Goal: Task Accomplishment & Management: Complete application form

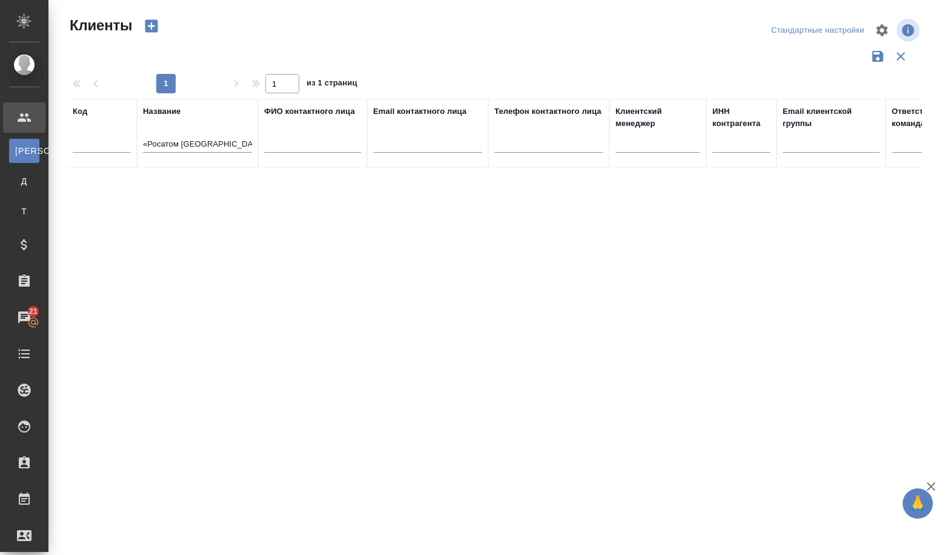
select select "RU"
drag, startPoint x: 145, startPoint y: 139, endPoint x: 356, endPoint y: 168, distance: 212.7
click at [356, 168] on div "Код Название «Росатом Ближний Восток и [GEOGRAPHIC_DATA]» ФИО контактного лица …" at bounding box center [494, 317] width 855 height 436
type input "«"
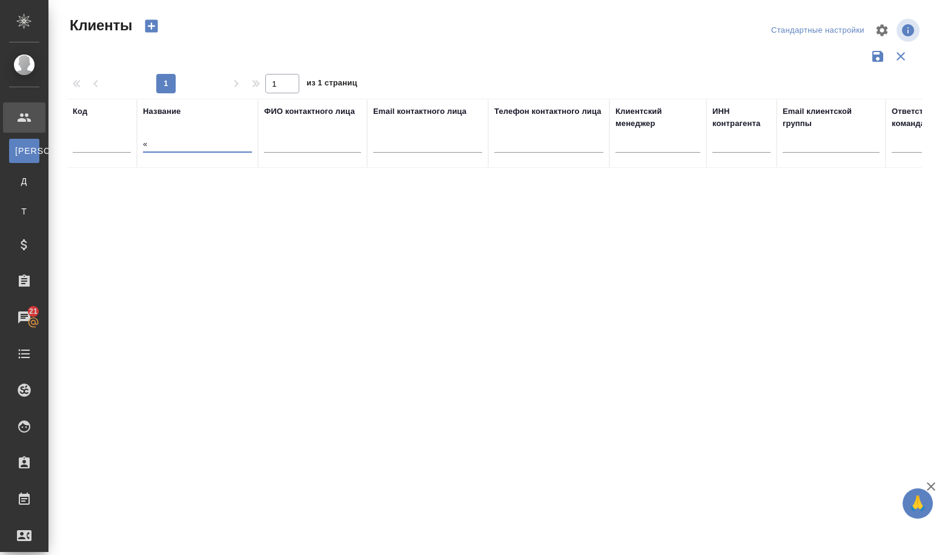
scroll to position [0, 0]
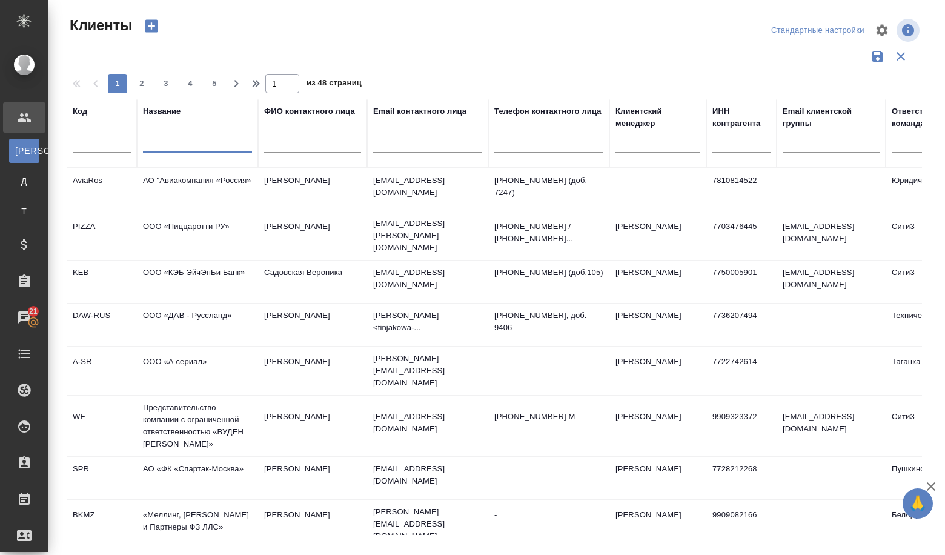
paste input "«Логистический центр ЯТЦ»"
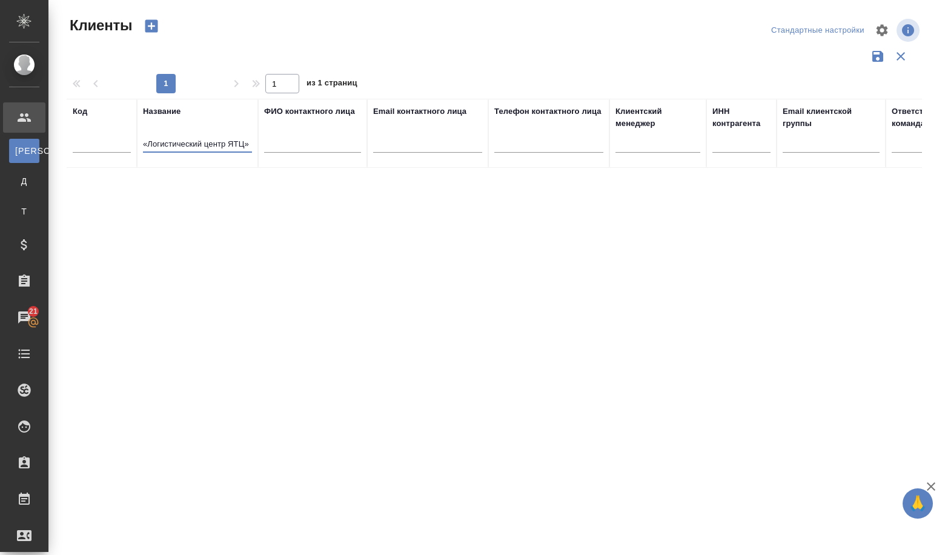
type input "«Логистический центр ЯТЦ»"
click at [144, 24] on icon "button" at bounding box center [151, 26] width 17 height 17
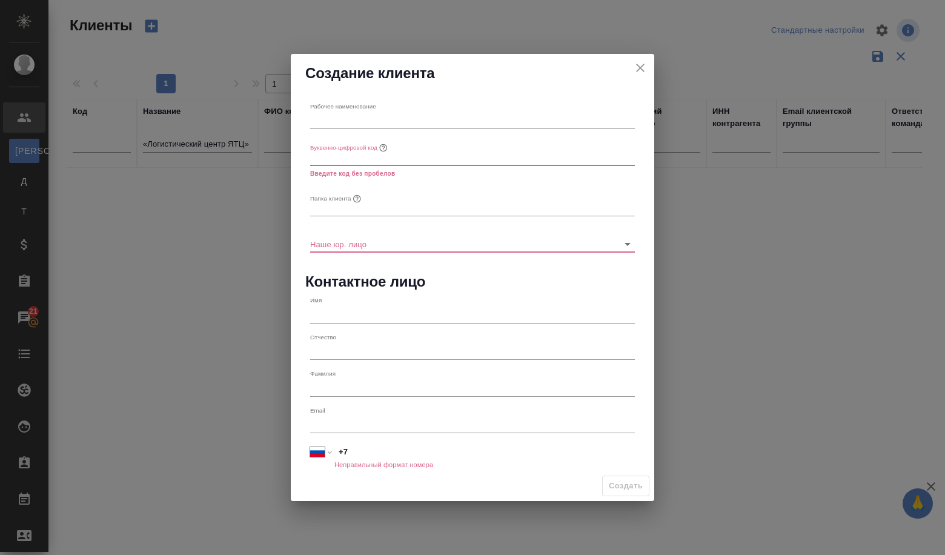
click at [338, 119] on input "text" at bounding box center [472, 120] width 325 height 17
paste input "«Логистический центр ЯТЦ»"
type input "«Логистический центр ЯТЦ»"
click at [342, 162] on input "text" at bounding box center [472, 156] width 325 height 17
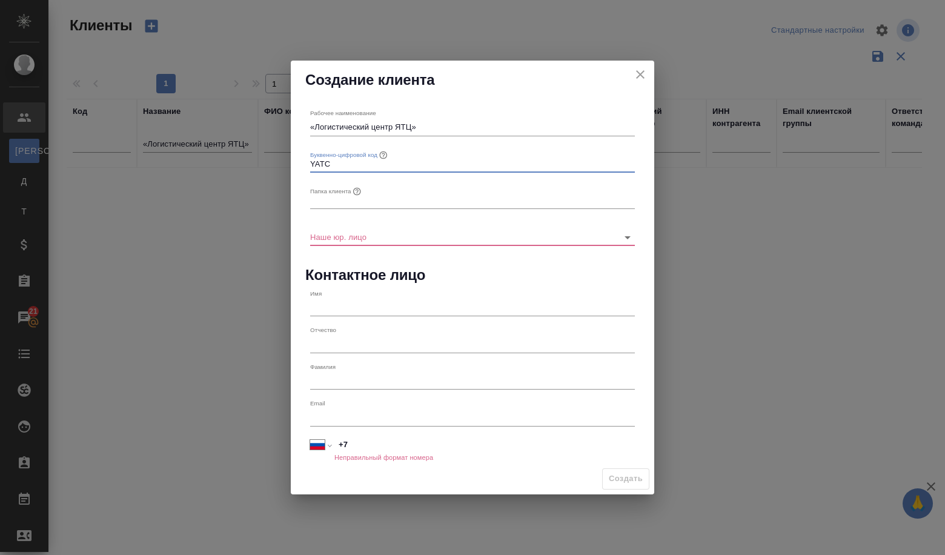
type input "YATC"
click at [343, 202] on input "text" at bounding box center [472, 200] width 325 height 17
type input "z"
type input "Z"
type input "ч"
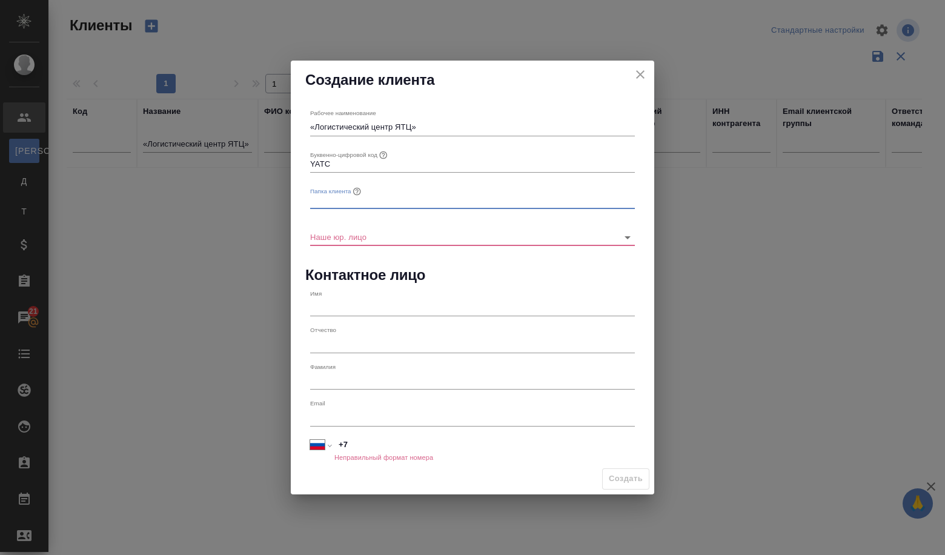
type input "Z"
type input "ятц"
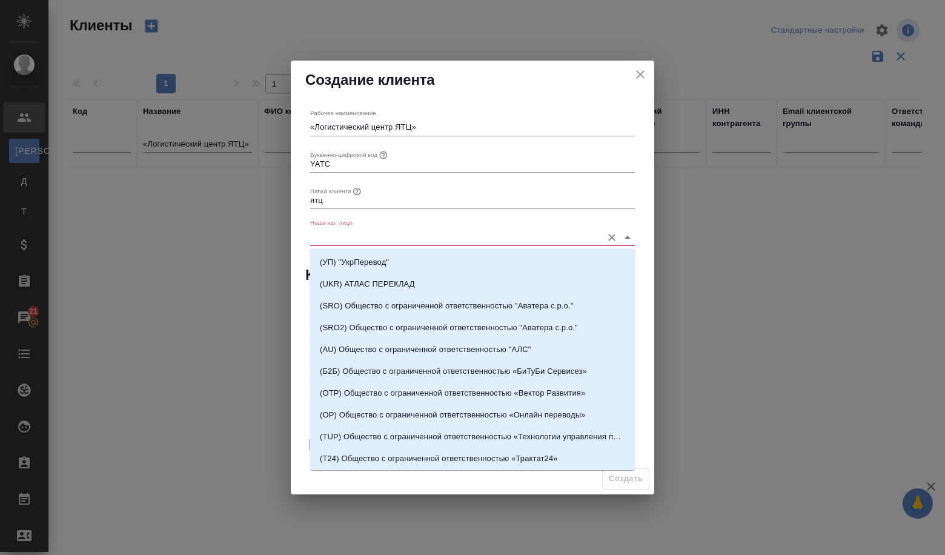
click at [340, 237] on input "Наше юр. лицо" at bounding box center [453, 236] width 286 height 16
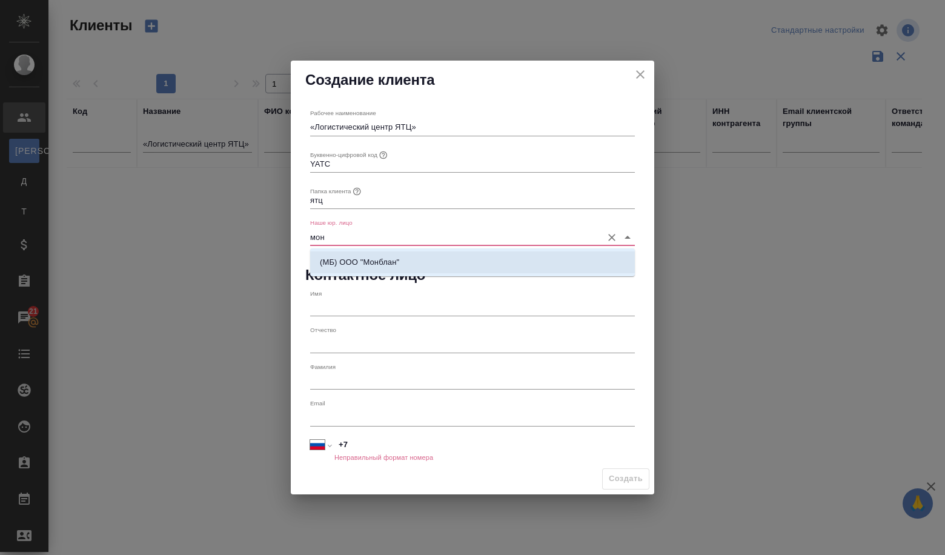
click at [325, 261] on p "(МБ) ООО "Монблан"" at bounding box center [359, 262] width 79 height 12
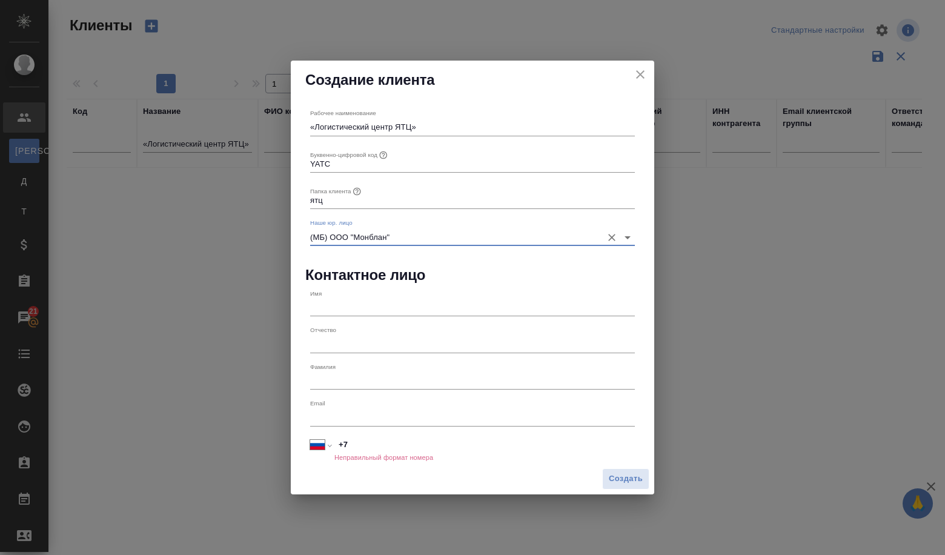
type input "(МБ) ООО "Монблан""
drag, startPoint x: 330, startPoint y: 309, endPoint x: 322, endPoint y: 306, distance: 8.4
click at [329, 310] on input "text" at bounding box center [472, 307] width 325 height 17
click at [353, 425] on input "text" at bounding box center [472, 417] width 325 height 17
paste input "Saltykova.Na.V@nfcl.ru"
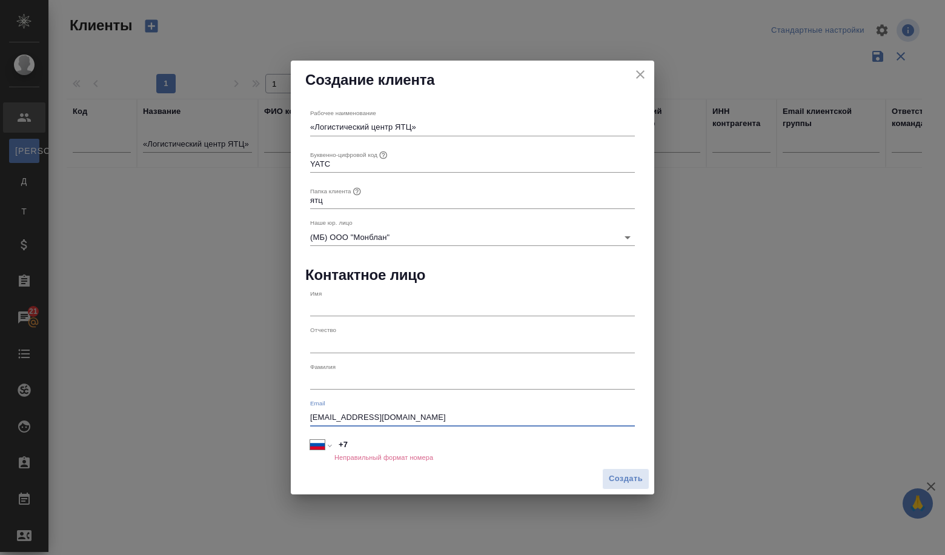
drag, startPoint x: 313, startPoint y: 413, endPoint x: 332, endPoint y: 420, distance: 20.1
click at [313, 413] on input "Saltykova.Na.V@nfcl.ru" at bounding box center [472, 417] width 325 height 17
type input "Saltykova.Na.V@nfcl.ru"
click at [367, 442] on input "+7" at bounding box center [484, 445] width 299 height 18
paste input "74952747483"
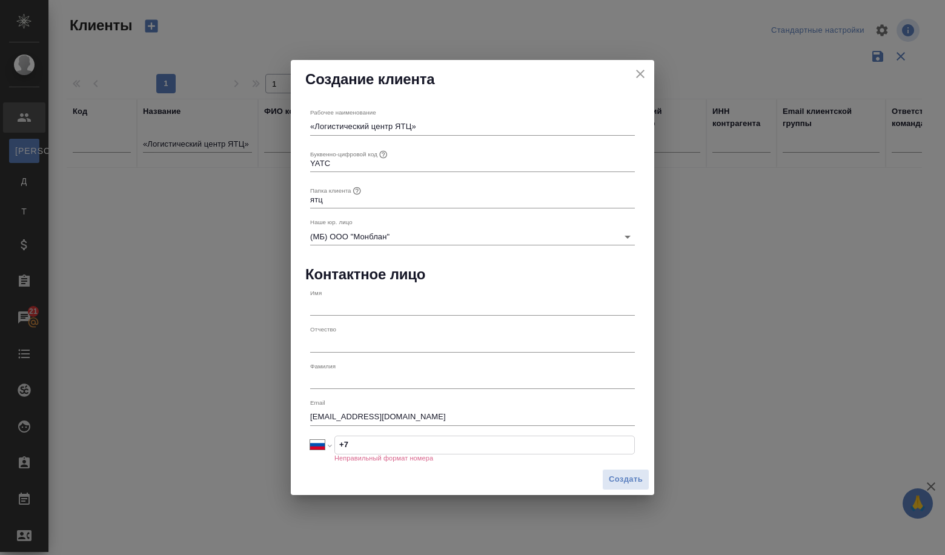
select select "KZ"
type input "+7 74952747483"
click at [354, 449] on input "+7 74952747483" at bounding box center [484, 445] width 299 height 18
select select "RU"
type input "+7 495 274 74 83"
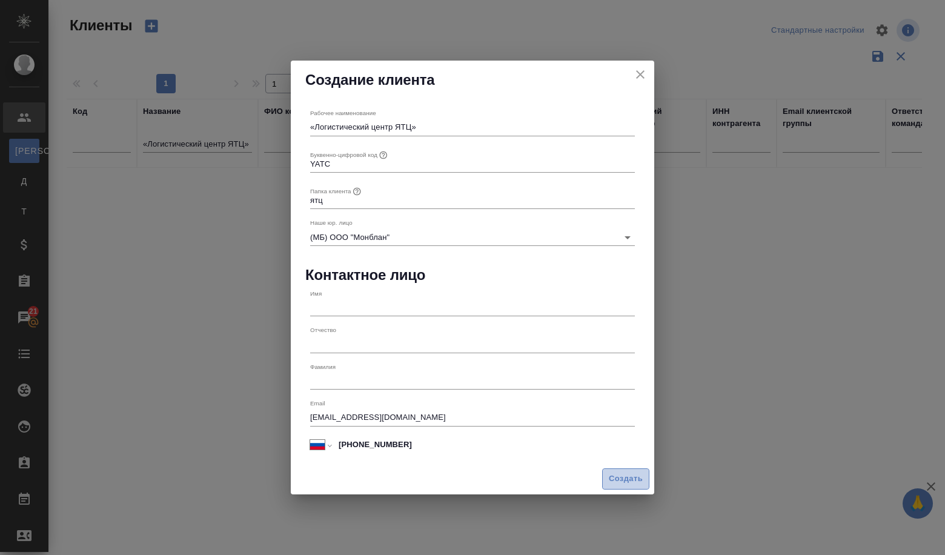
click at [631, 482] on span "Создать" at bounding box center [626, 479] width 34 height 14
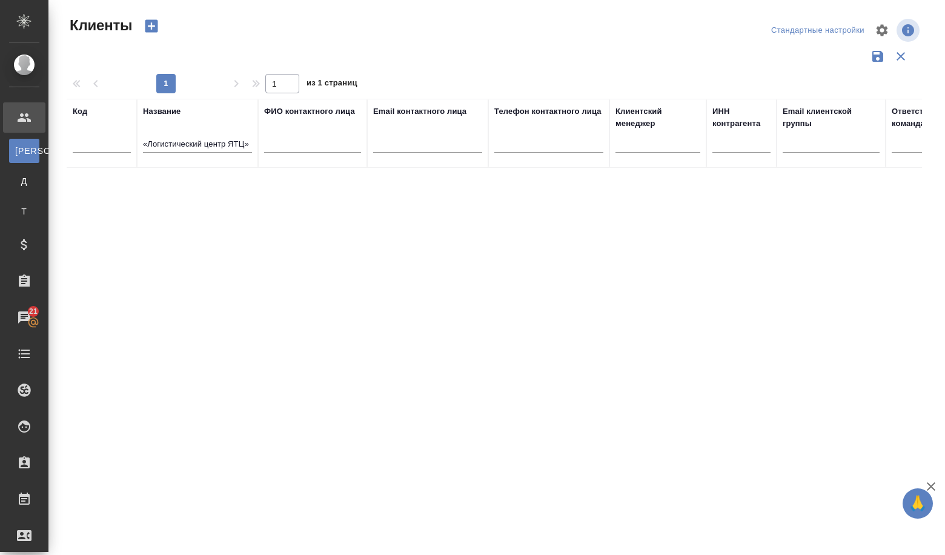
type input "+7"
drag, startPoint x: 145, startPoint y: 142, endPoint x: 306, endPoint y: 159, distance: 162.5
click at [306, 159] on tr "Код Название «Логистический центр ЯТЦ» ФИО контактного лица Email контактного л…" at bounding box center [525, 133] width 916 height 69
paste input "АНО ДПО "Техническая академия Росатома""
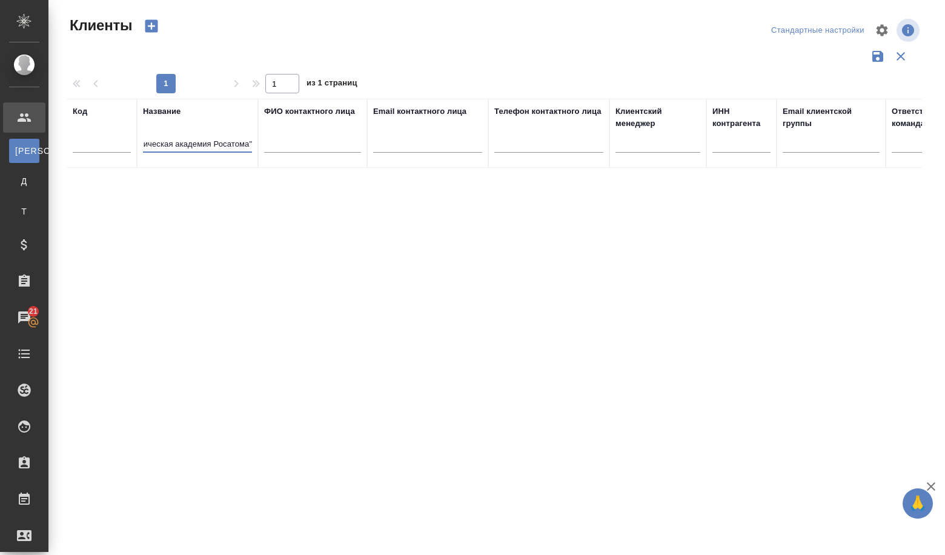
type input "АНО ДПО "Техническая академия Росатома""
click at [145, 17] on button "button" at bounding box center [151, 26] width 29 height 21
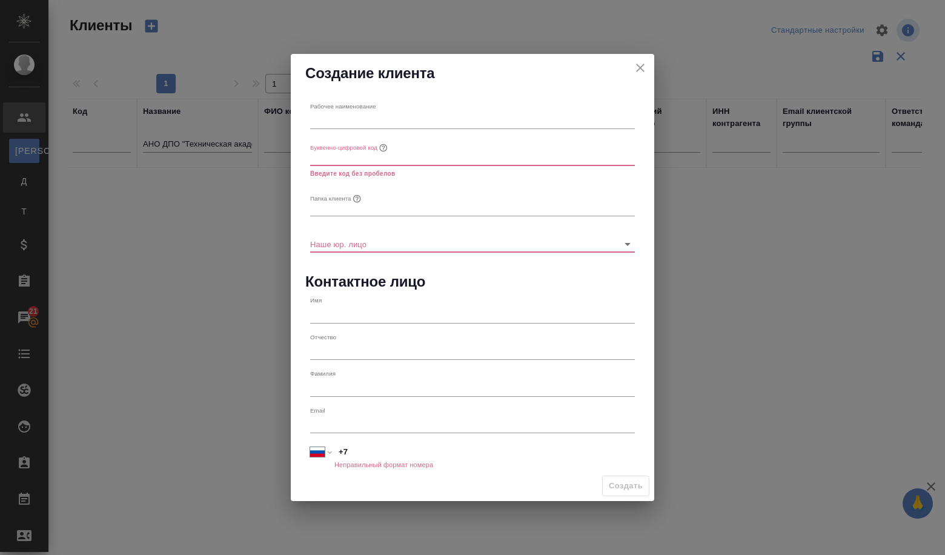
click at [356, 128] on input "text" at bounding box center [472, 120] width 325 height 17
paste input "АНО ДПО "Техническая академия Росатома""
type input "АНО ДПО "Техническая академия Росатома""
click at [345, 158] on input "text" at bounding box center [472, 156] width 325 height 17
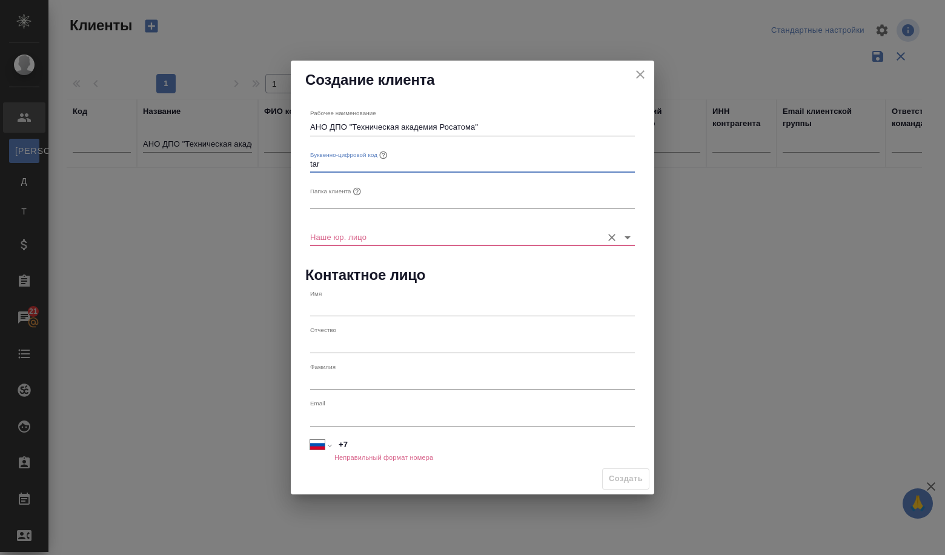
type input "tar"
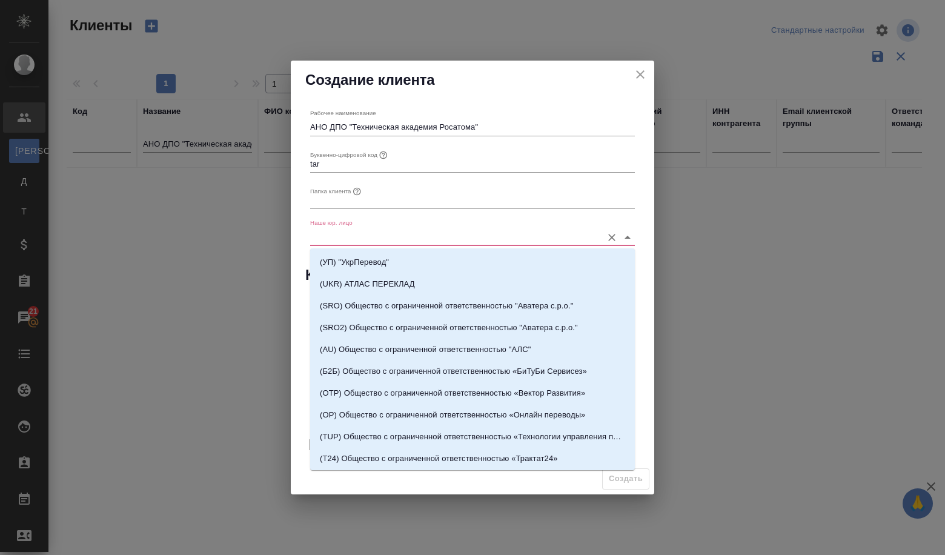
click at [349, 228] on input "Наше юр. лицо" at bounding box center [453, 236] width 286 height 16
type input "v"
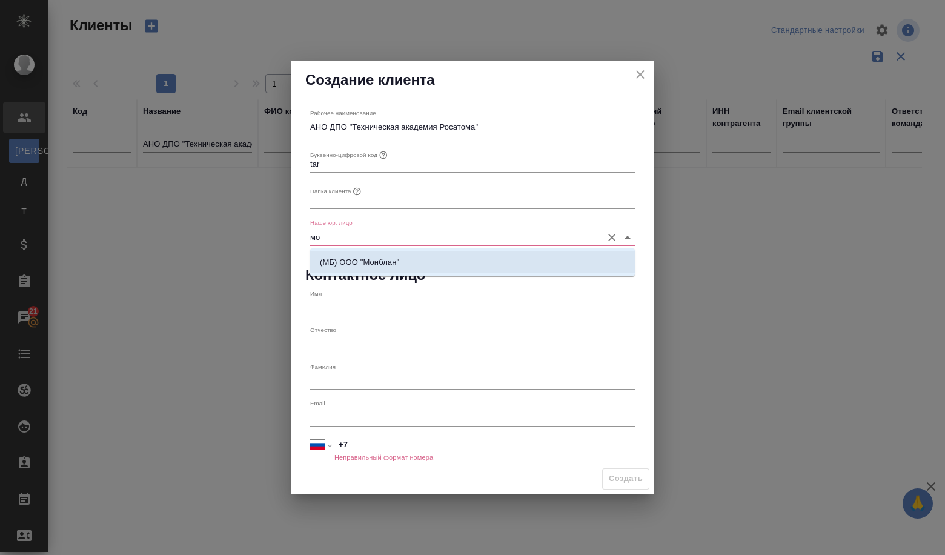
click at [360, 263] on p "(МБ) ООО "Монблан"" at bounding box center [359, 262] width 79 height 12
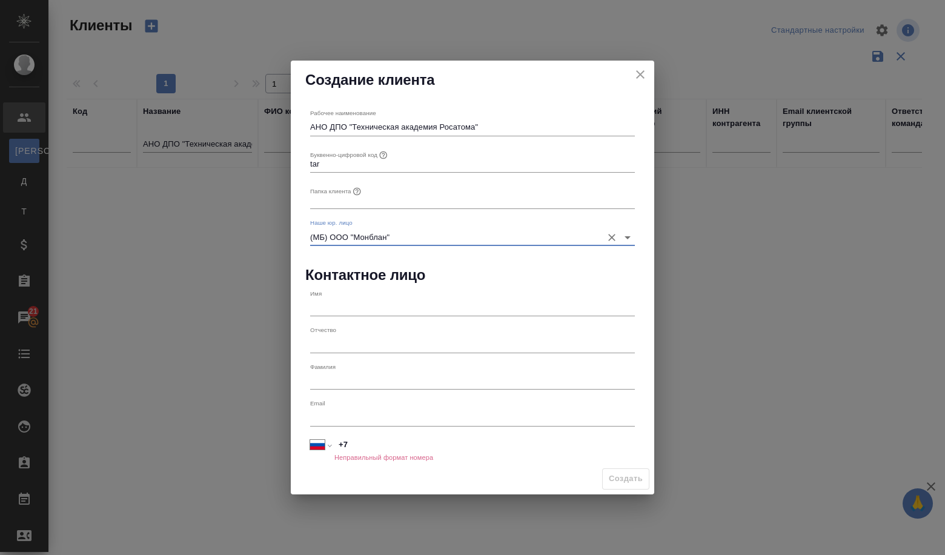
type input "(МБ) ООО "Монблан""
click at [374, 443] on input "+7" at bounding box center [484, 445] width 299 height 18
click at [415, 439] on input "+7" at bounding box center [484, 445] width 299 height 18
type input "+7"
click at [375, 318] on div "Имя" at bounding box center [472, 303] width 334 height 36
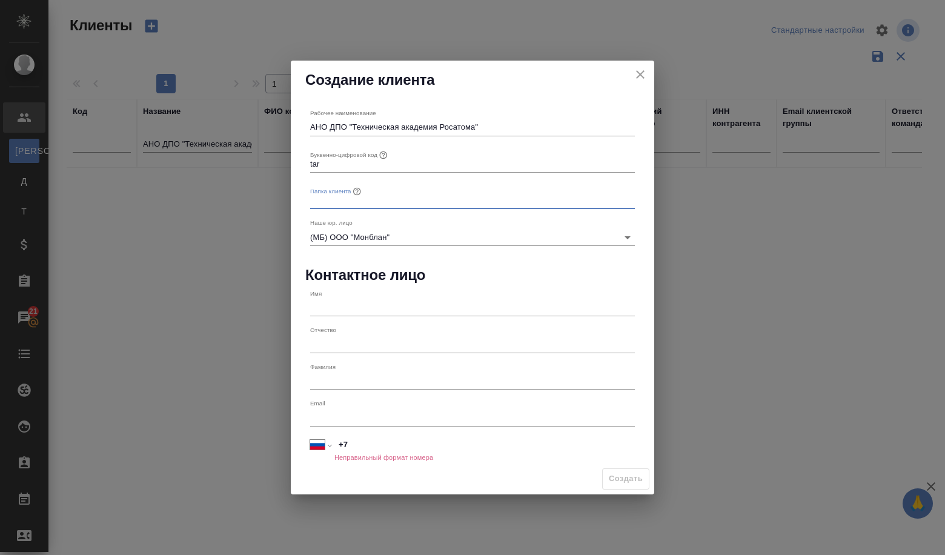
click at [368, 197] on input "text" at bounding box center [472, 200] width 325 height 17
type input "N"
type input "ТАР"
click at [629, 486] on button "Создать" at bounding box center [625, 478] width 47 height 21
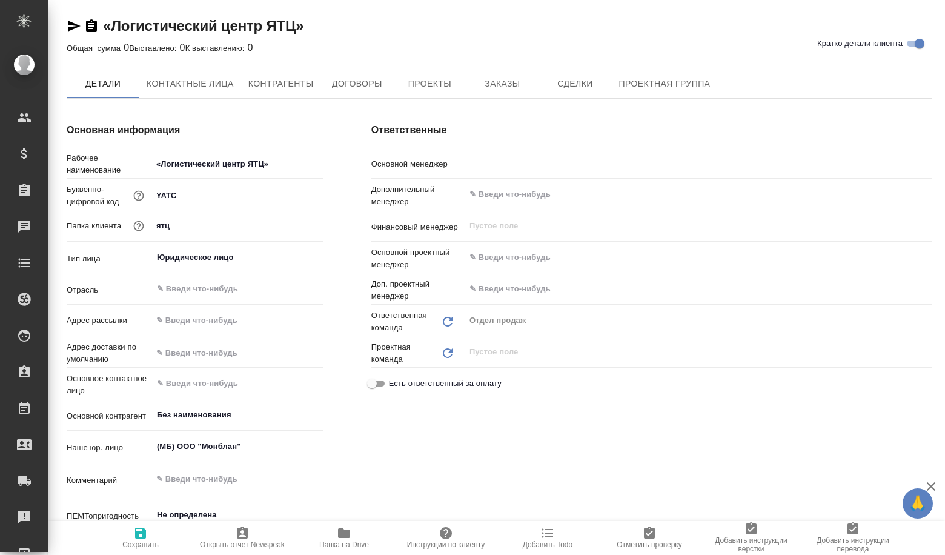
type textarea "x"
type input "Volkova Alena"
type textarea "x"
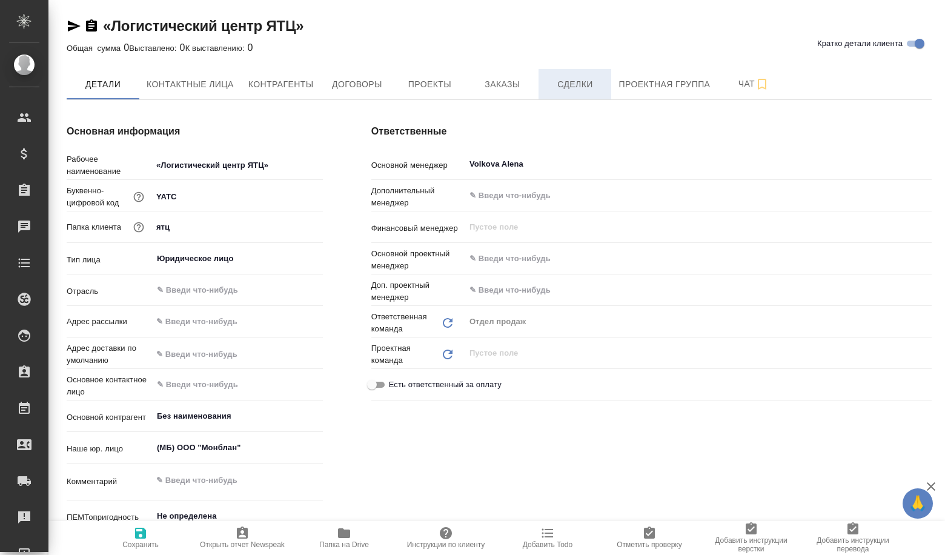
type textarea "x"
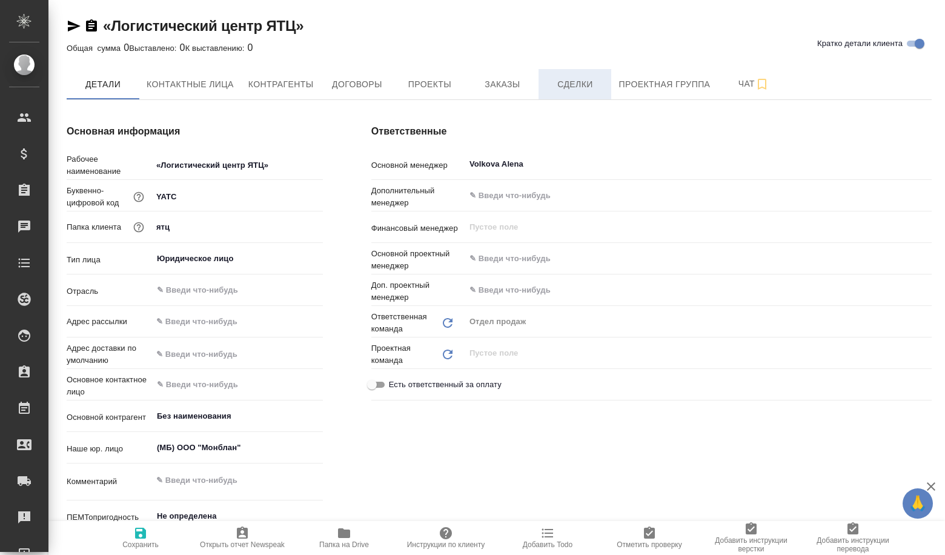
type textarea "x"
click at [566, 97] on button "Сделки" at bounding box center [574, 84] width 73 height 30
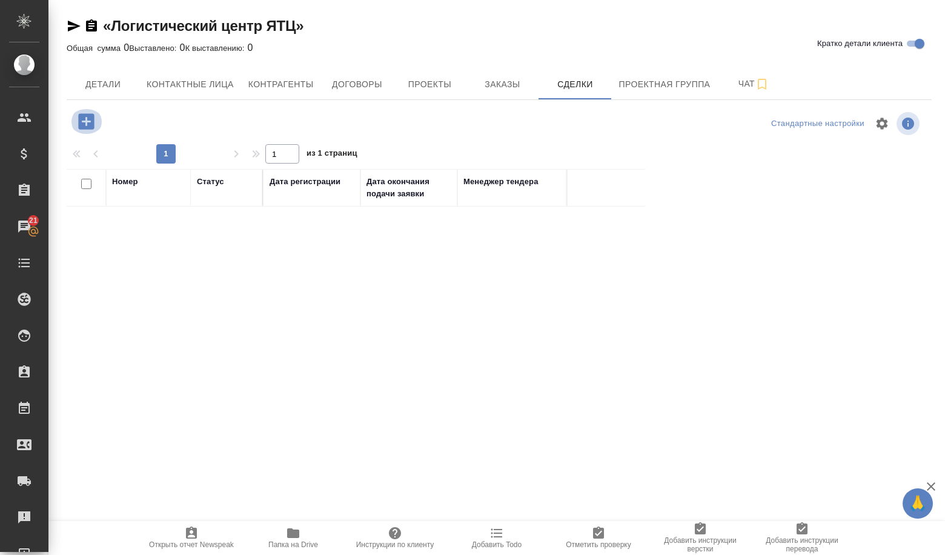
click at [93, 117] on icon "button" at bounding box center [86, 121] width 16 height 16
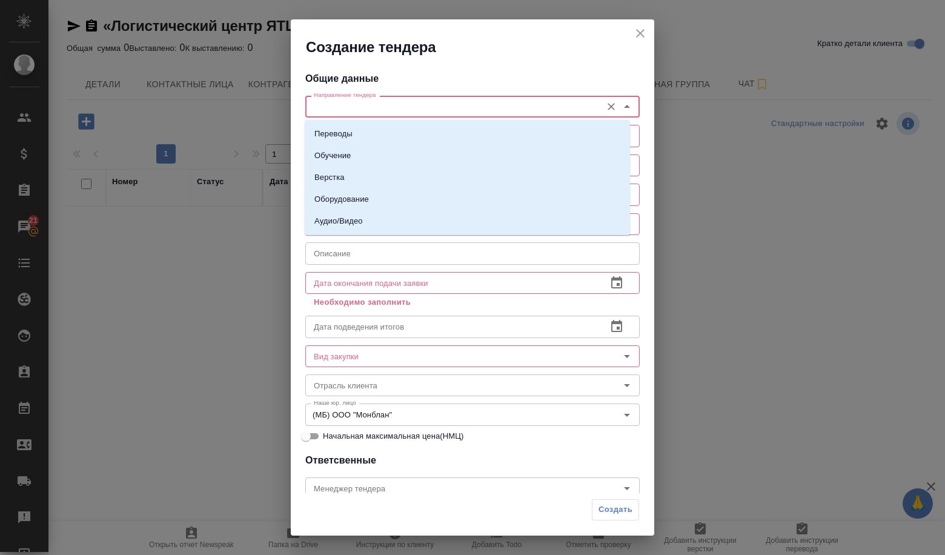
click at [385, 110] on input "Направление тендера" at bounding box center [452, 106] width 286 height 15
click at [371, 133] on li "Переводы" at bounding box center [467, 134] width 325 height 22
type input "Переводы"
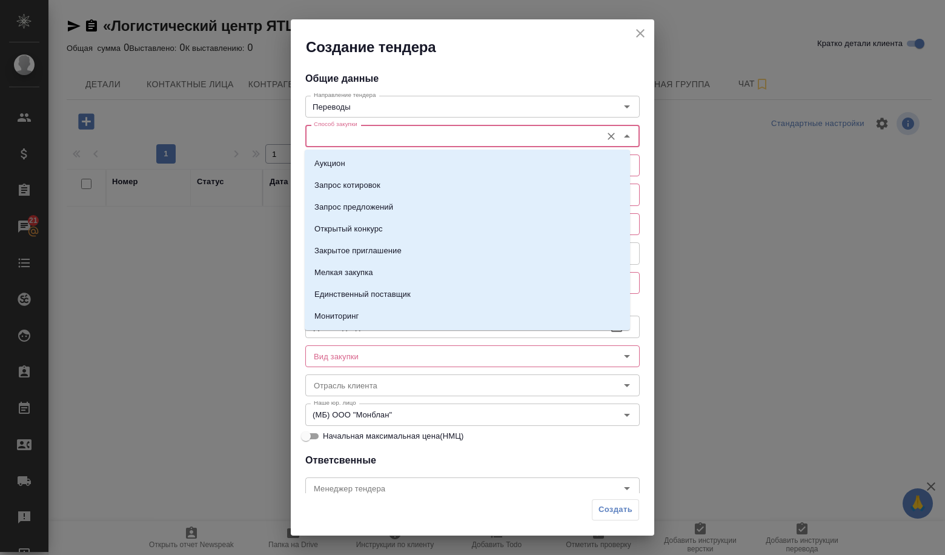
click at [371, 134] on input "Способ закупки" at bounding box center [452, 135] width 286 height 15
click at [359, 203] on p "Запрос предложений" at bounding box center [353, 207] width 79 height 12
type input "Запрос предложений"
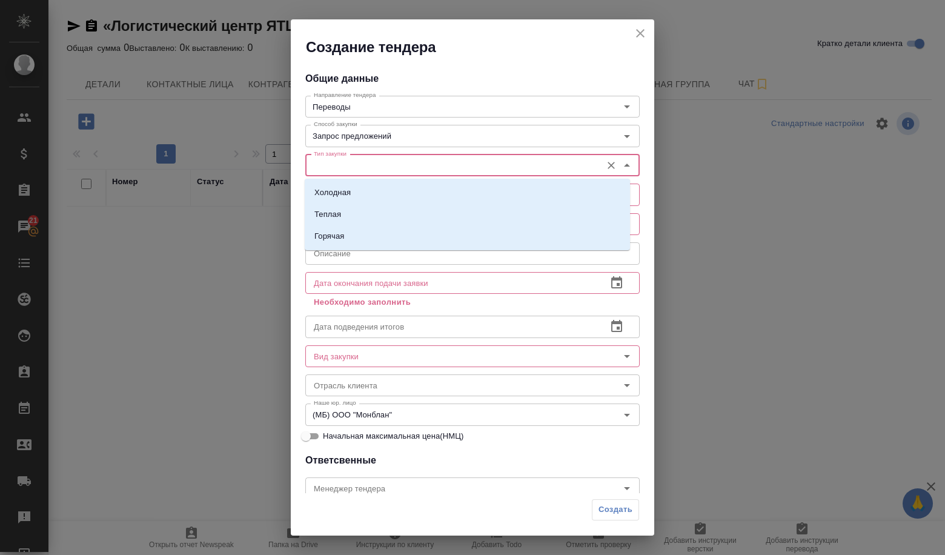
click at [351, 164] on input "Тип закупки" at bounding box center [452, 165] width 286 height 15
click at [353, 190] on li "Холодная" at bounding box center [467, 193] width 325 height 22
type input "Холодная"
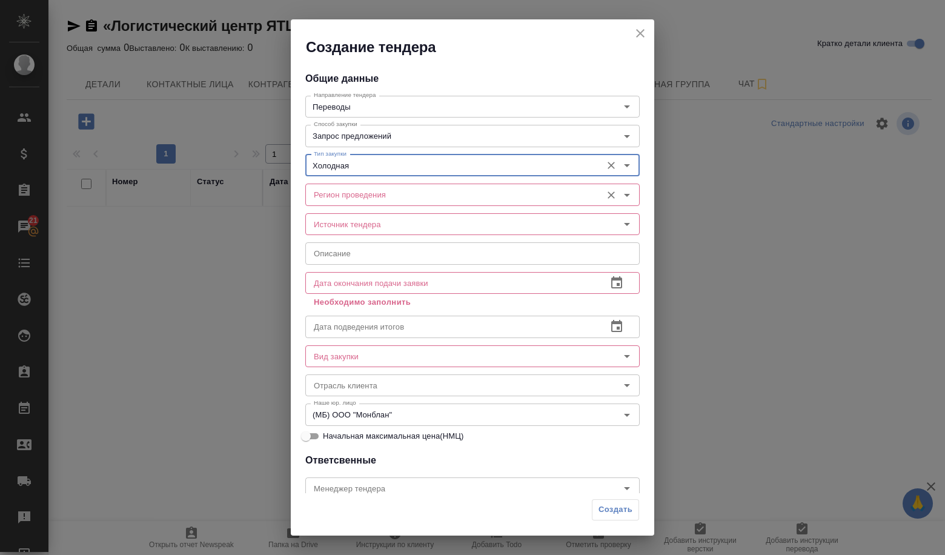
click at [352, 193] on input "Регион проведения" at bounding box center [452, 194] width 286 height 15
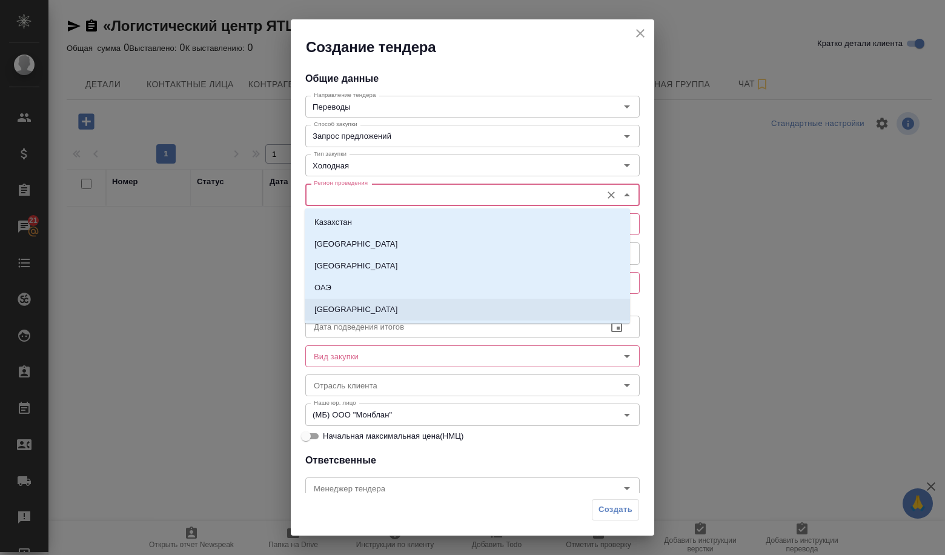
click at [346, 305] on li "[GEOGRAPHIC_DATA]" at bounding box center [467, 310] width 325 height 22
type input "[GEOGRAPHIC_DATA]"
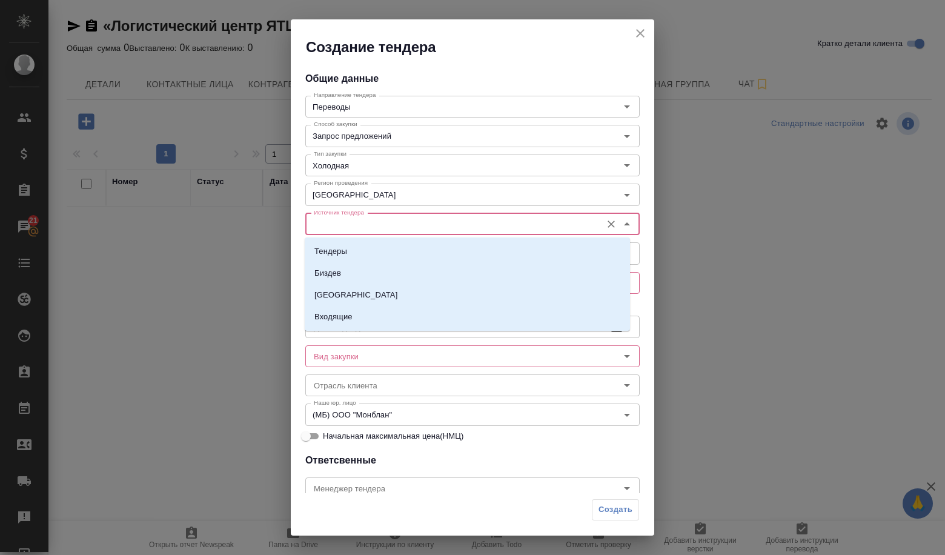
click at [366, 224] on input "Источник тендера" at bounding box center [452, 224] width 286 height 15
click at [369, 251] on li "Тендеры" at bounding box center [467, 251] width 325 height 22
type input "Тендеры"
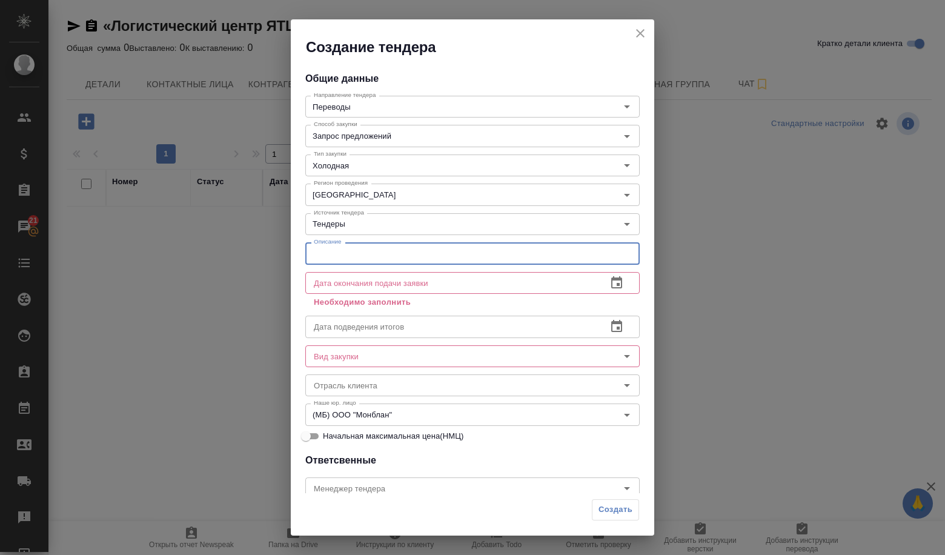
click at [367, 251] on input "text" at bounding box center [472, 253] width 334 height 22
paste input "Оказание услуг письменного дополнительных услуг (языковые пары с английским язы…"
type input "Оказание услуг письменного дополнительных услуг (языковые пары с английским язы…"
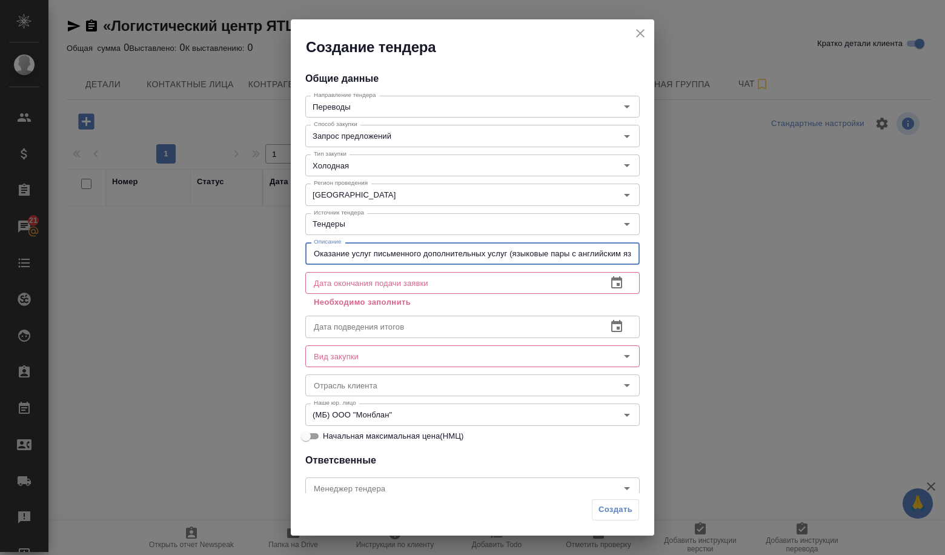
click at [572, 285] on input "text" at bounding box center [451, 283] width 292 height 22
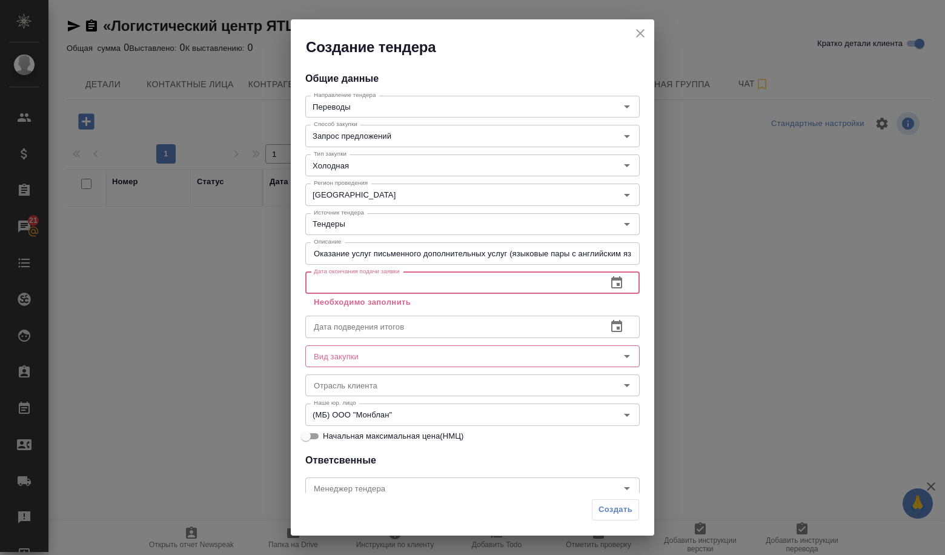
click at [609, 284] on icon "button" at bounding box center [616, 283] width 15 height 15
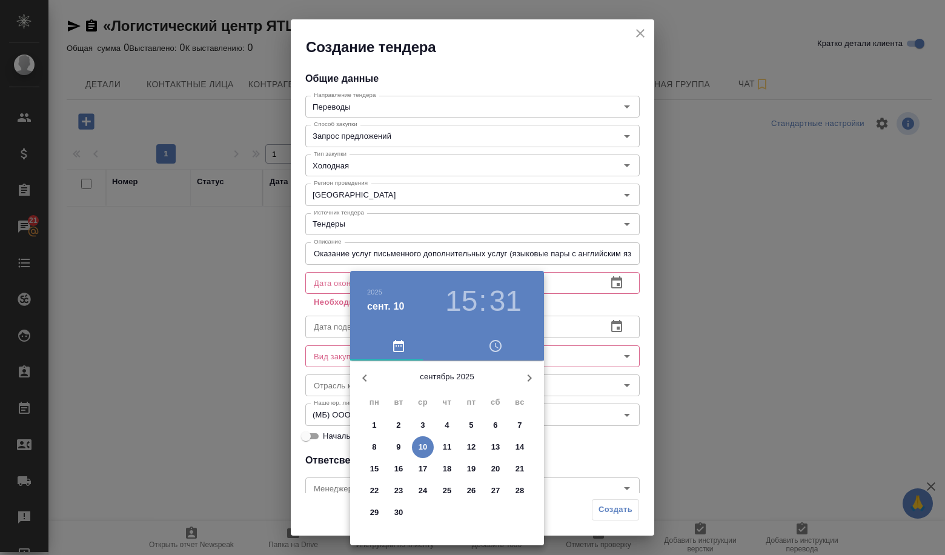
click at [448, 448] on p "11" at bounding box center [447, 447] width 9 height 12
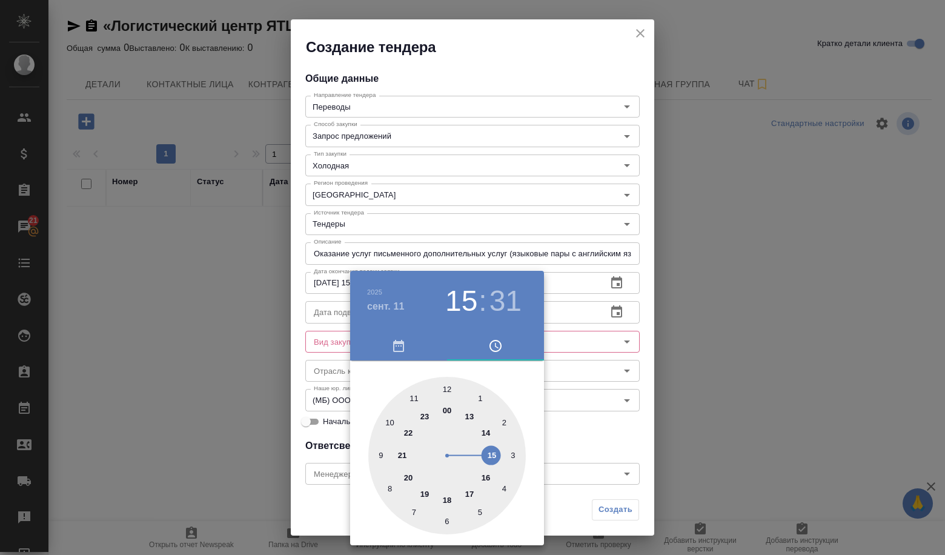
click at [445, 388] on div at bounding box center [446, 455] width 157 height 157
click at [447, 390] on div at bounding box center [446, 455] width 157 height 157
type input "11.09.2025 12:00"
click at [562, 417] on div at bounding box center [472, 277] width 945 height 555
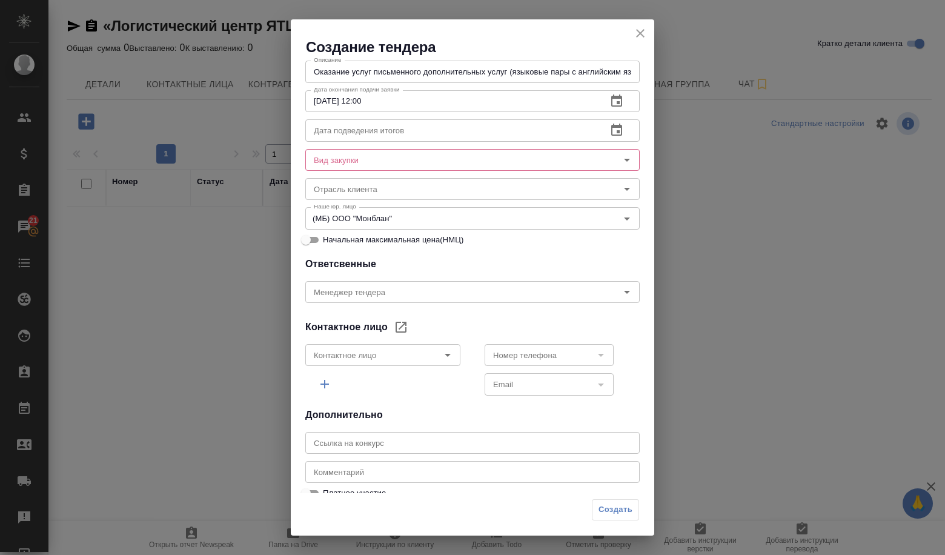
scroll to position [61, 0]
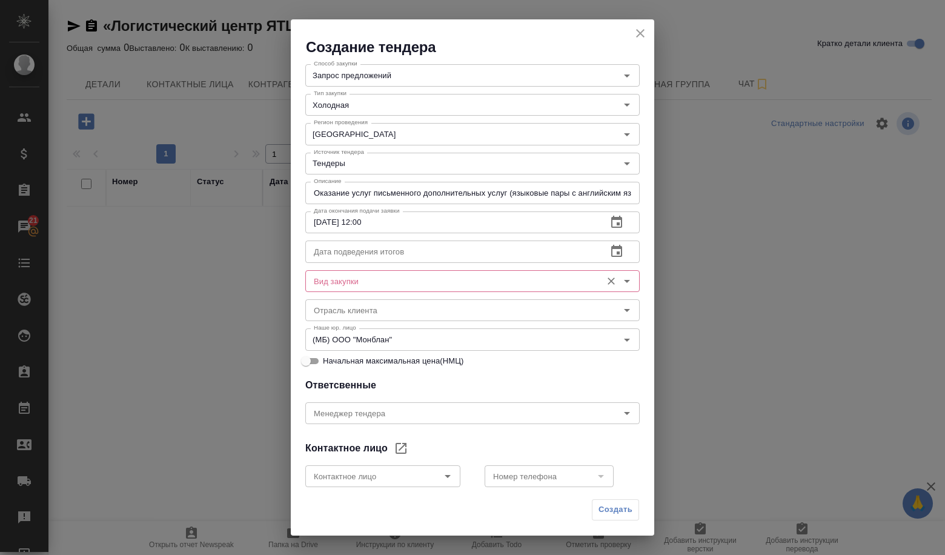
click at [377, 285] on input "Вид закупки" at bounding box center [452, 281] width 286 height 15
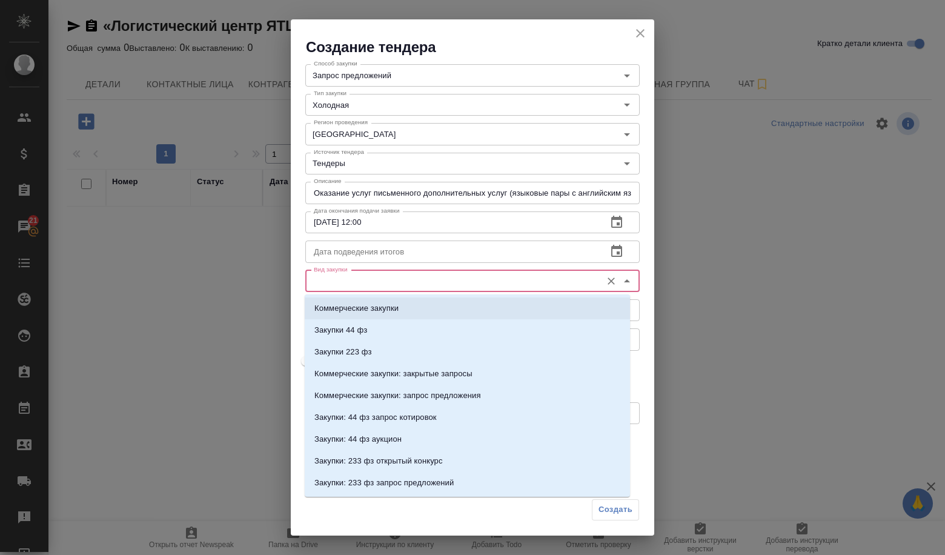
click at [372, 306] on p "Коммерческие закупки" at bounding box center [356, 308] width 84 height 12
type input "Коммерческие закупки"
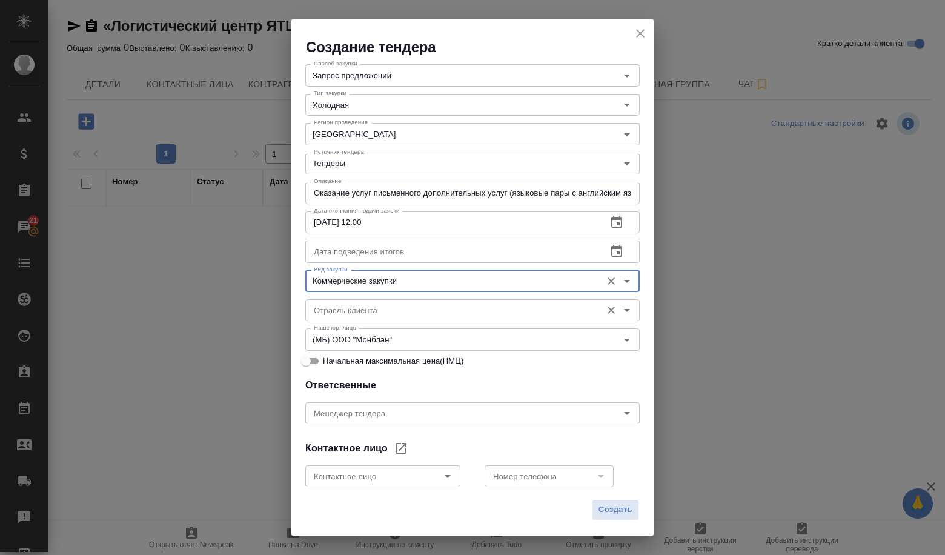
scroll to position [121, 0]
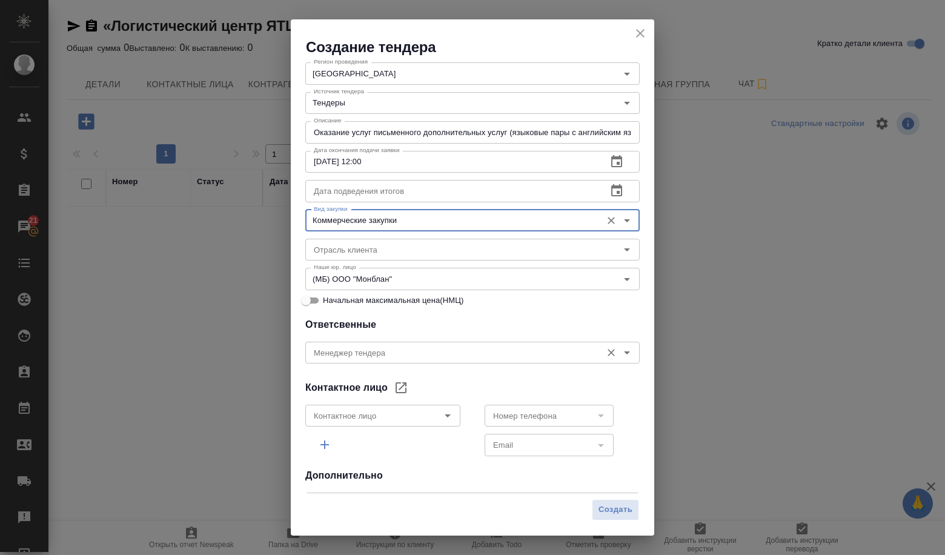
click at [393, 349] on input "Менеджер тендера" at bounding box center [452, 352] width 286 height 15
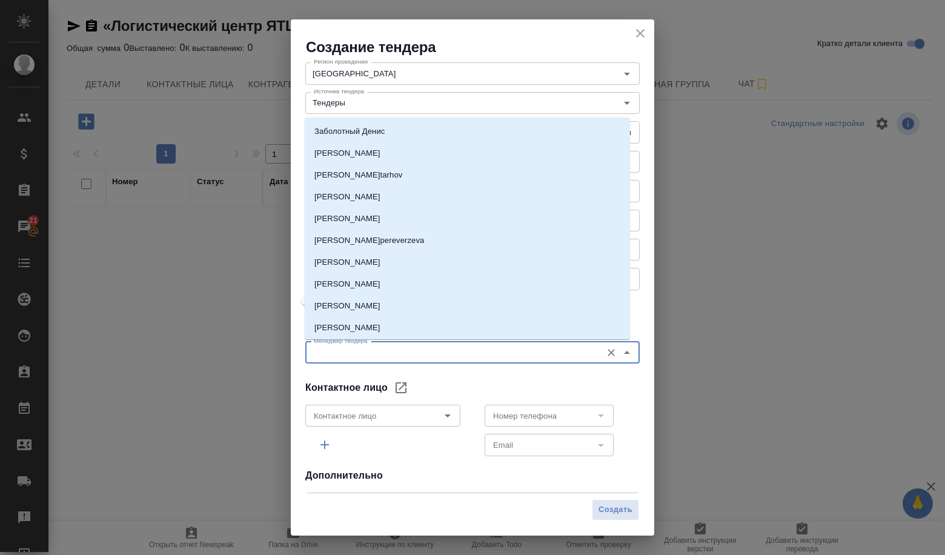
click at [393, 349] on input "Менеджер тендера" at bounding box center [452, 352] width 286 height 15
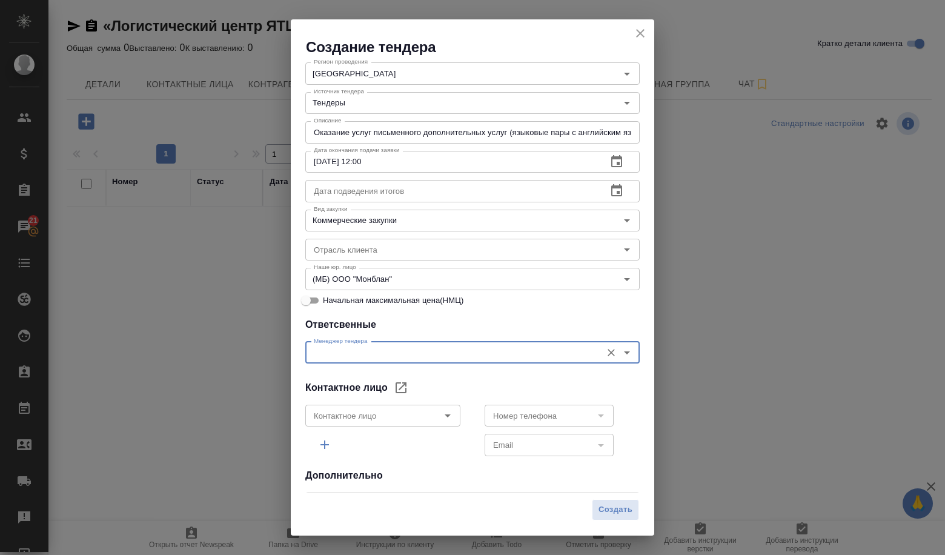
scroll to position [194, 0]
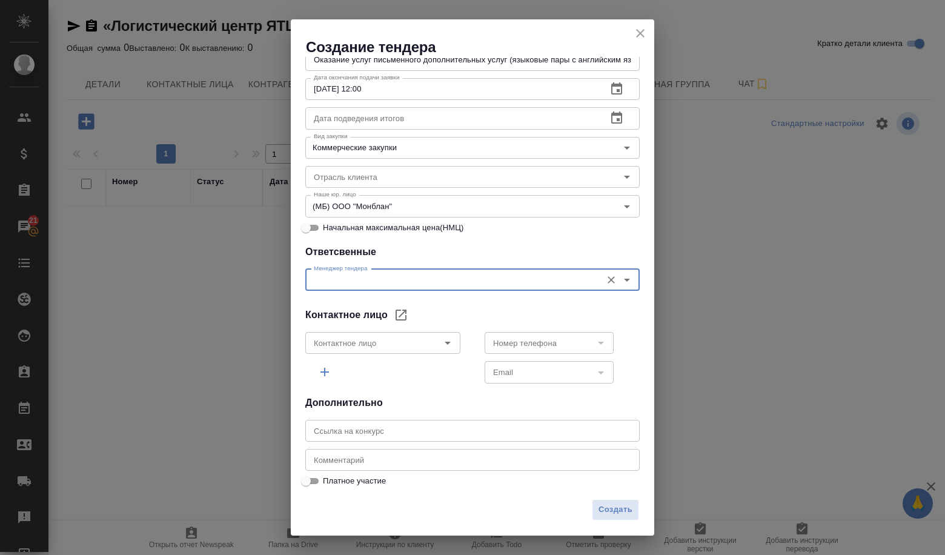
click at [362, 462] on textarea at bounding box center [472, 459] width 317 height 9
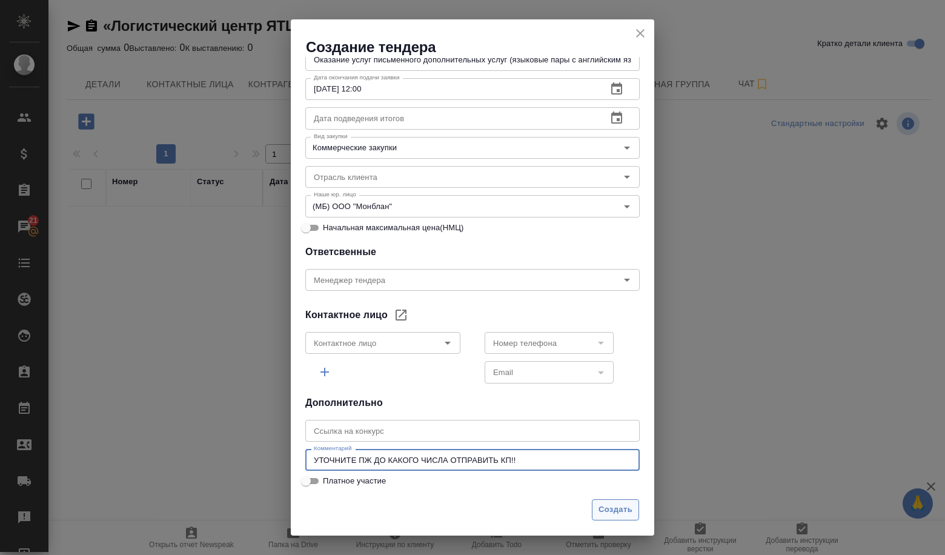
type textarea "УТОЧНИТЕ ПЖ ДО КАКОГО ЧИСЛА ОТПРАВИТЬ КП!!"
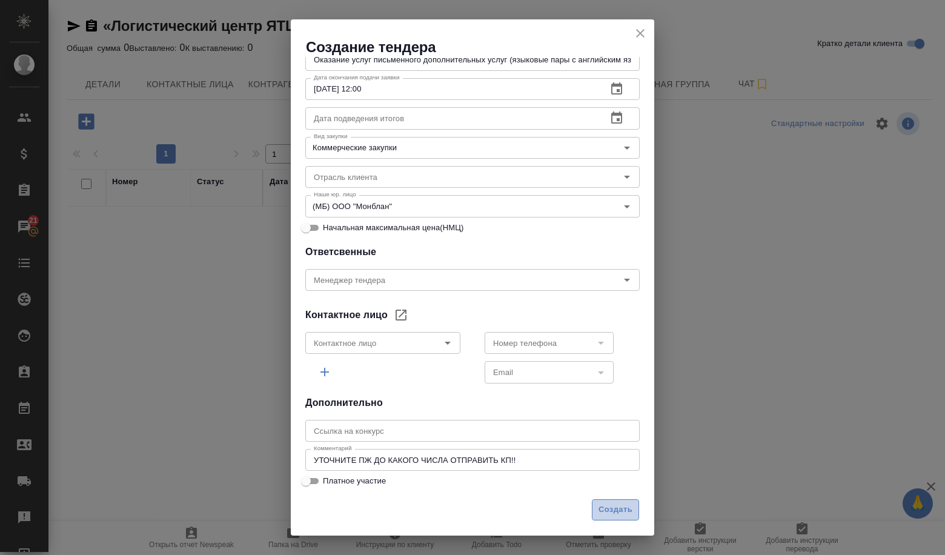
click at [604, 515] on span "Создать" at bounding box center [615, 510] width 34 height 14
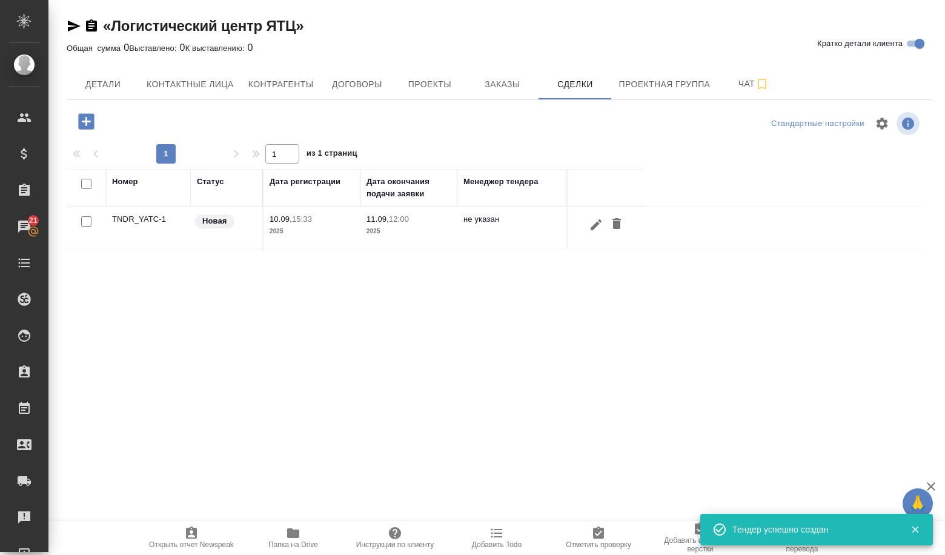
click at [156, 218] on td "TNDR_YATC-1" at bounding box center [148, 228] width 85 height 42
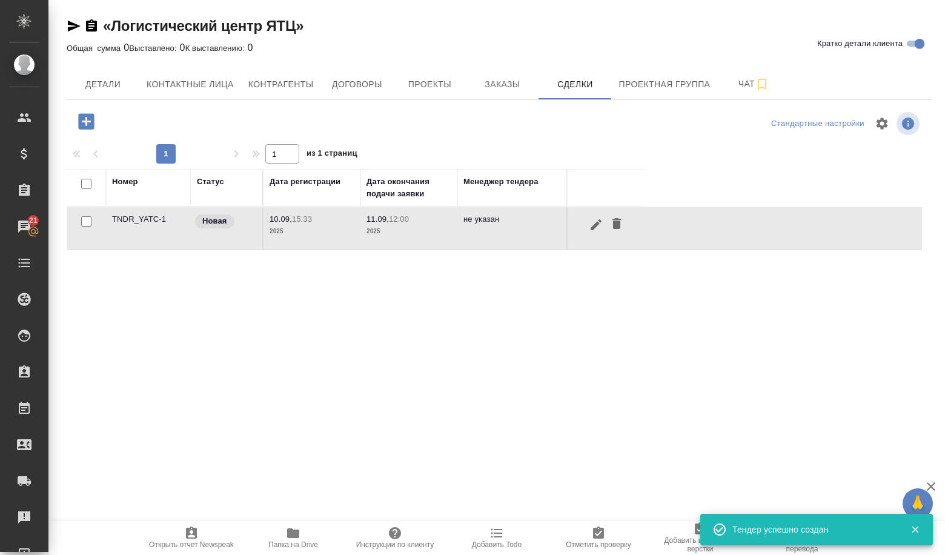
click at [156, 218] on td "TNDR_YATC-1" at bounding box center [148, 228] width 85 height 42
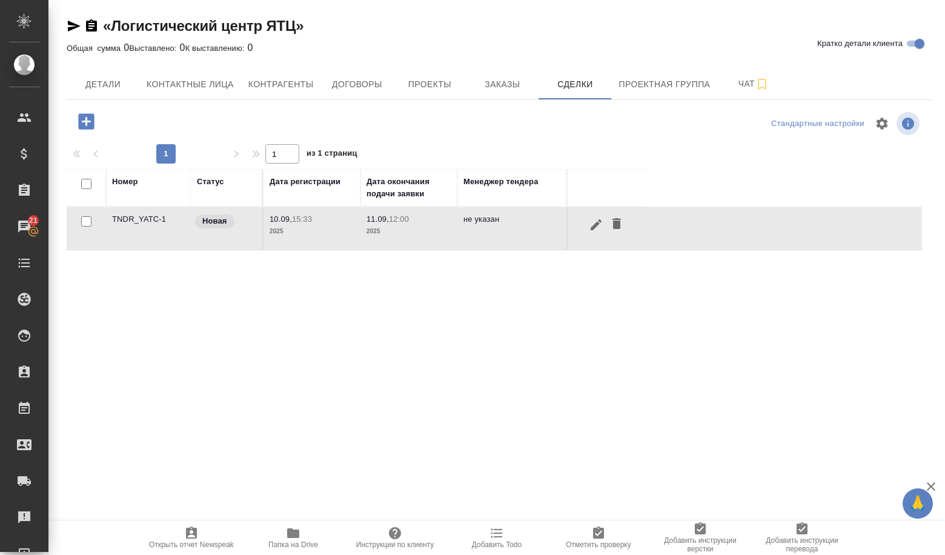
click at [154, 216] on td "TNDR_YATC-1" at bounding box center [148, 228] width 85 height 42
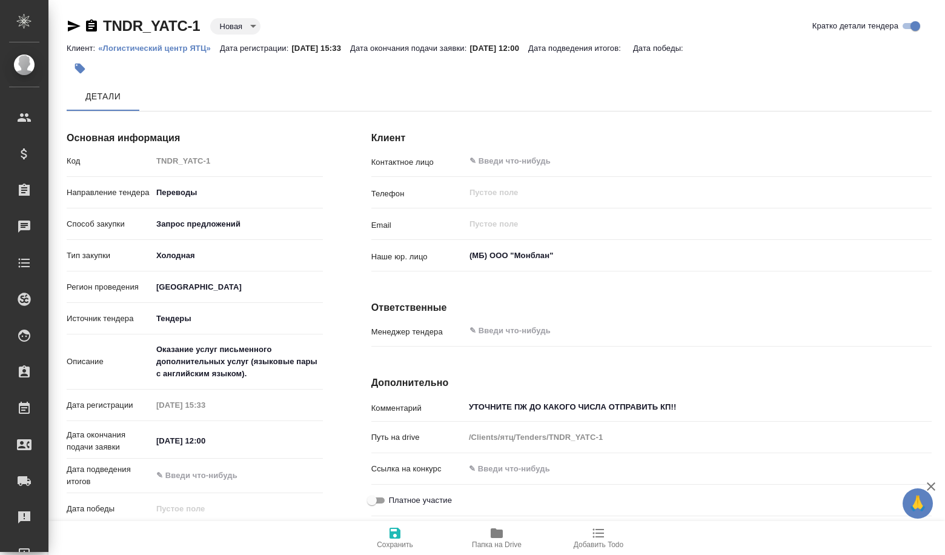
click at [254, 30] on body "🙏 .cls-1 fill:#fff; AWATERA Volkova Alena Клиенты Спецификации Заказы Чаты Todo…" at bounding box center [472, 277] width 945 height 555
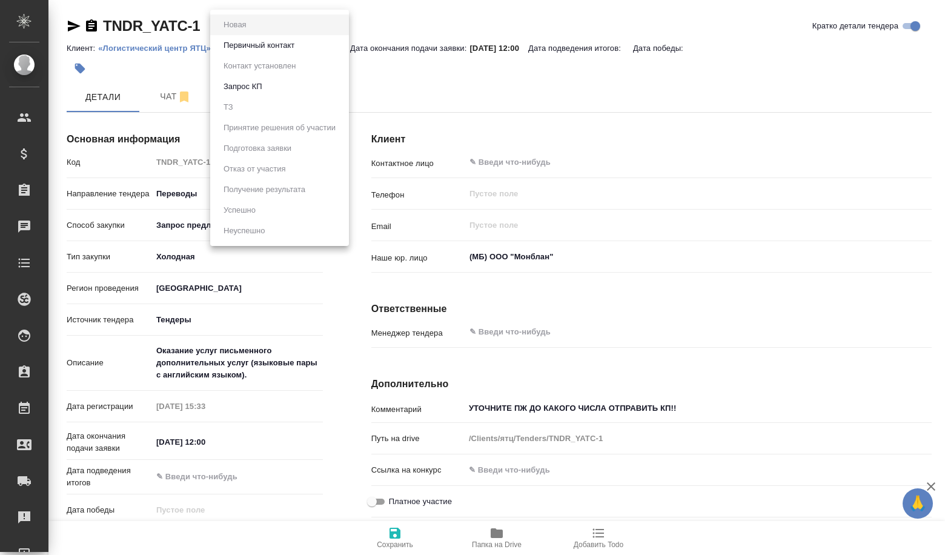
click at [247, 43] on button "Первичный контакт" at bounding box center [259, 45] width 78 height 13
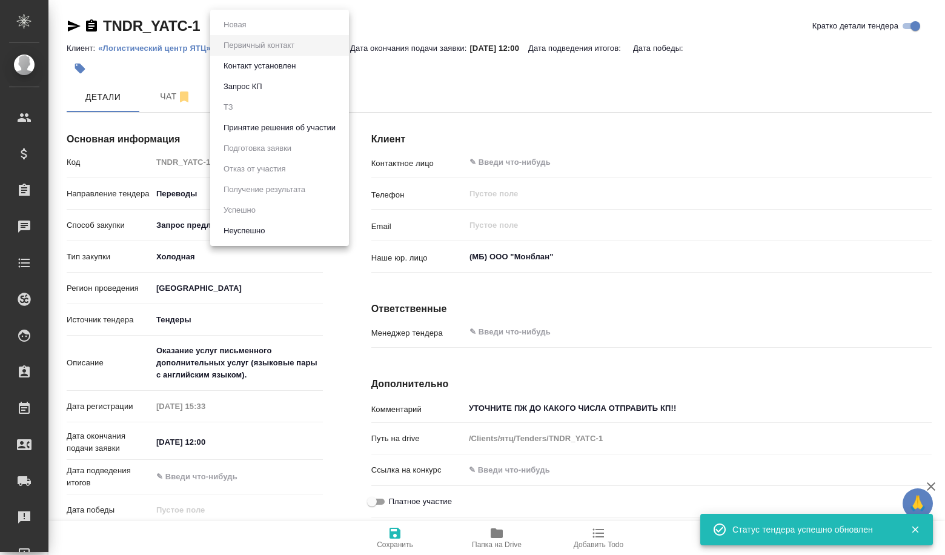
click at [265, 26] on body "🙏 .cls-1 fill:#fff; AWATERA Volkova Alena Клиенты Спецификации Заказы Чаты Todo…" at bounding box center [472, 277] width 945 height 555
click at [271, 124] on button "Принятие решения об участии" at bounding box center [279, 127] width 119 height 13
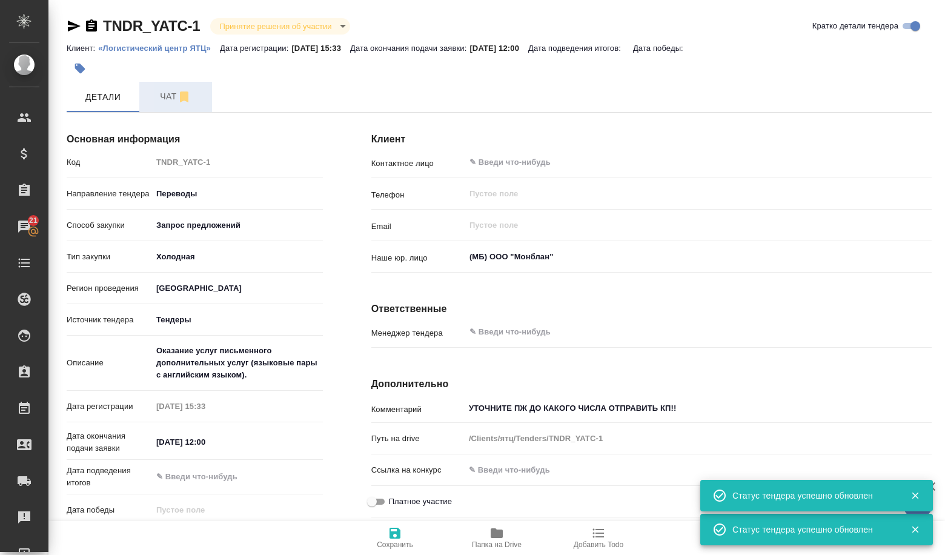
click at [171, 110] on button "Чат" at bounding box center [175, 97] width 73 height 30
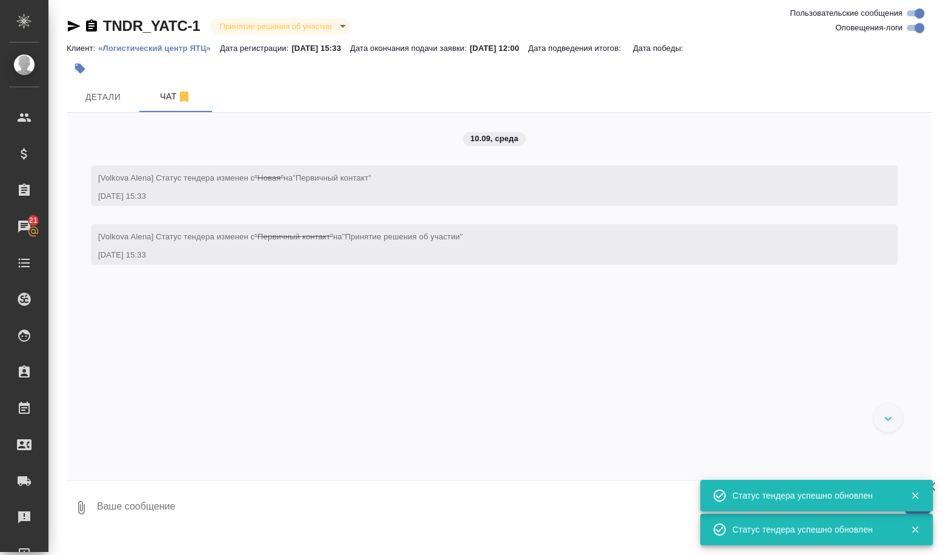
click at [153, 511] on textarea at bounding box center [514, 507] width 836 height 41
paste textarea "Алена, привет! Внеси в теру, пожалуйста -- Aleksandra Gudina Manager Of Inbound…"
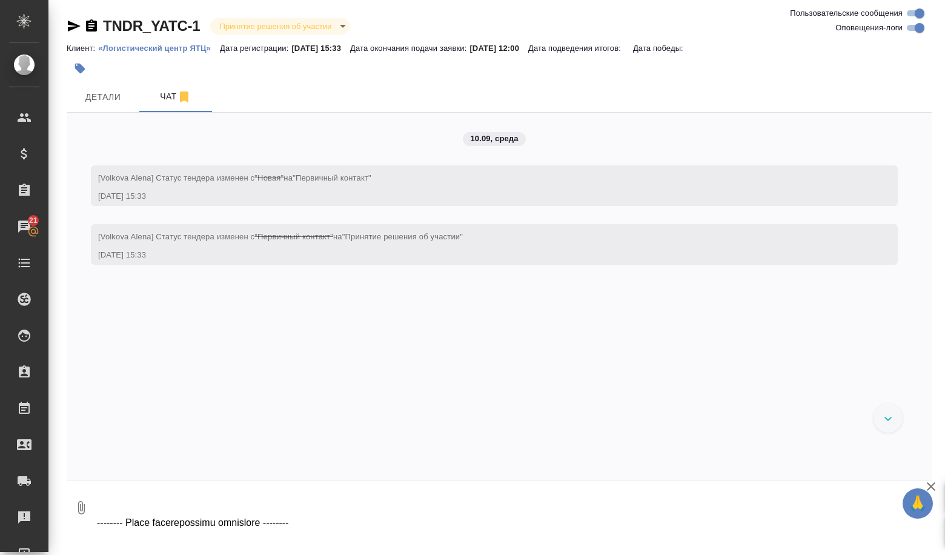
type textarea "Алена, привет! Внеси в теру, пожалуйста -- Aleksandra Gudina Manager Of Inbound…"
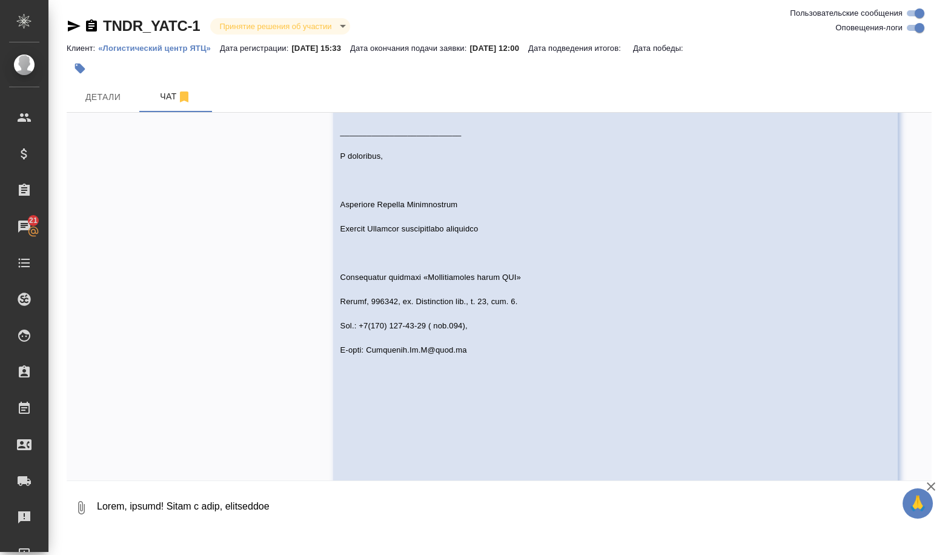
scroll to position [661, 0]
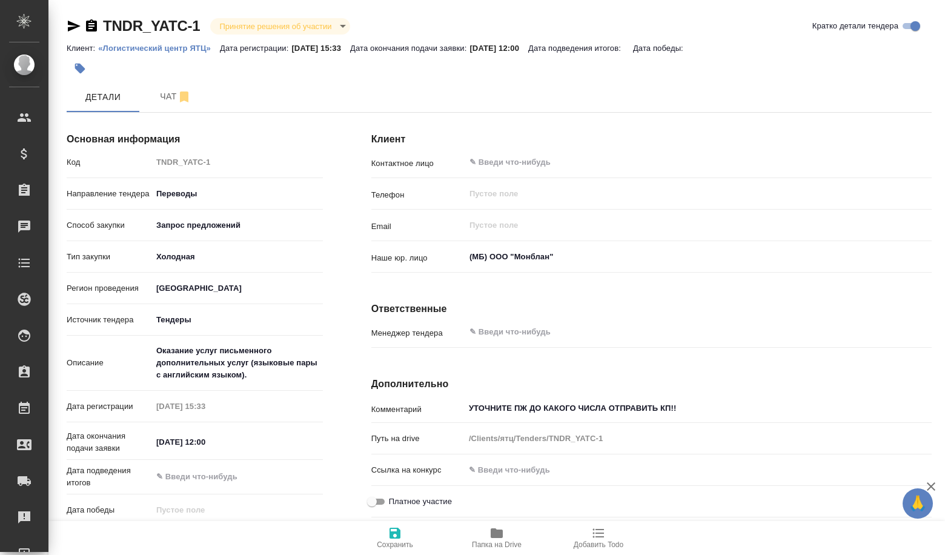
click at [518, 545] on span "Папка на Drive" at bounding box center [497, 544] width 50 height 8
click at [514, 543] on span "Папка на Drive" at bounding box center [497, 544] width 50 height 8
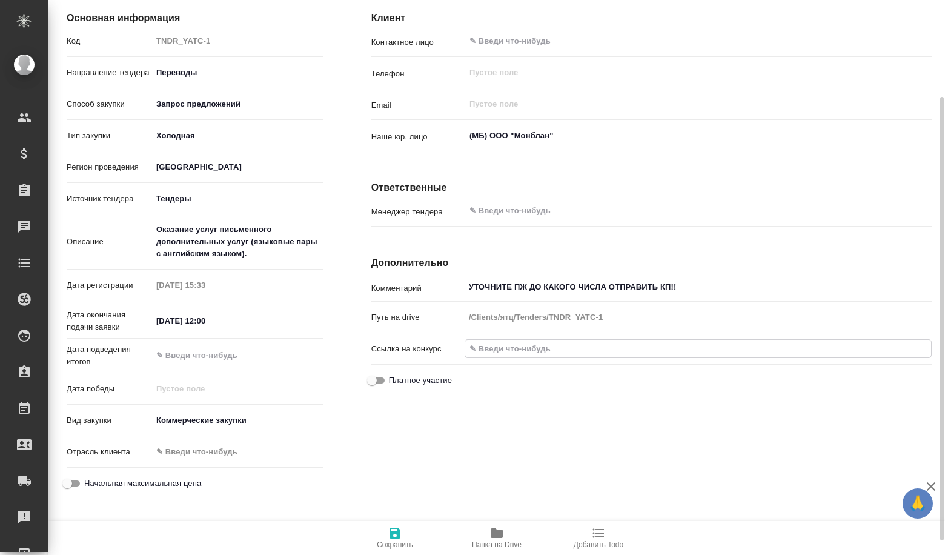
click at [495, 345] on input "text" at bounding box center [698, 349] width 466 height 18
paste input "[URL][DOMAIN_NAME]"
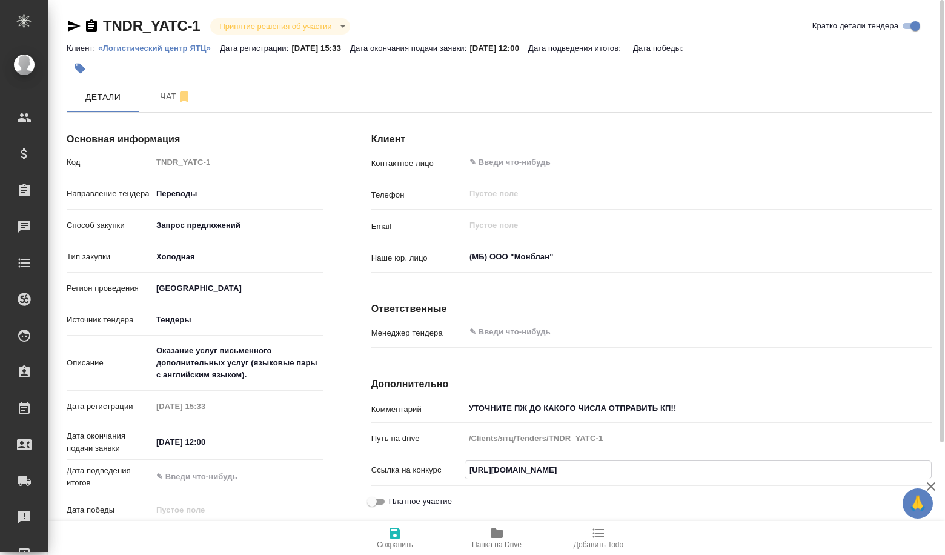
scroll to position [141, 0]
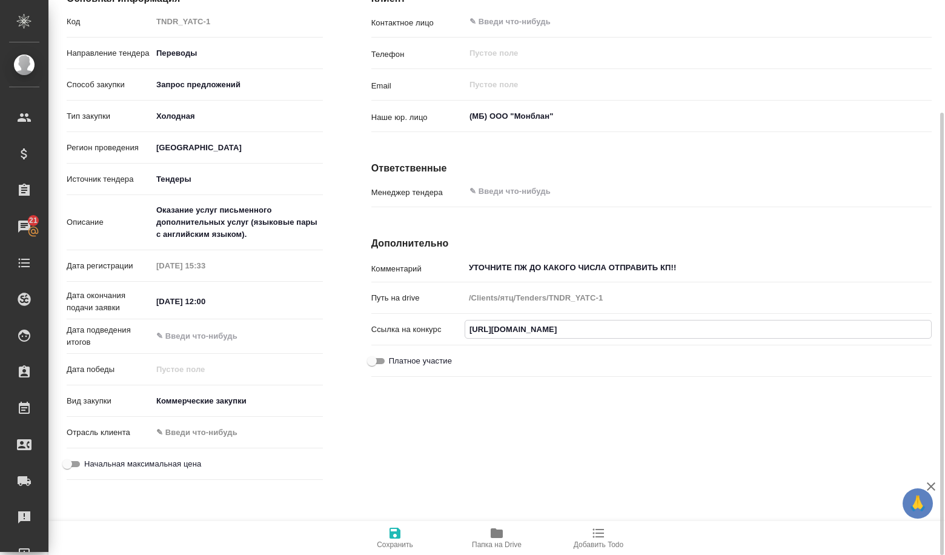
type input "[URL][DOMAIN_NAME]"
click at [410, 543] on span "Сохранить" at bounding box center [395, 544] width 36 height 8
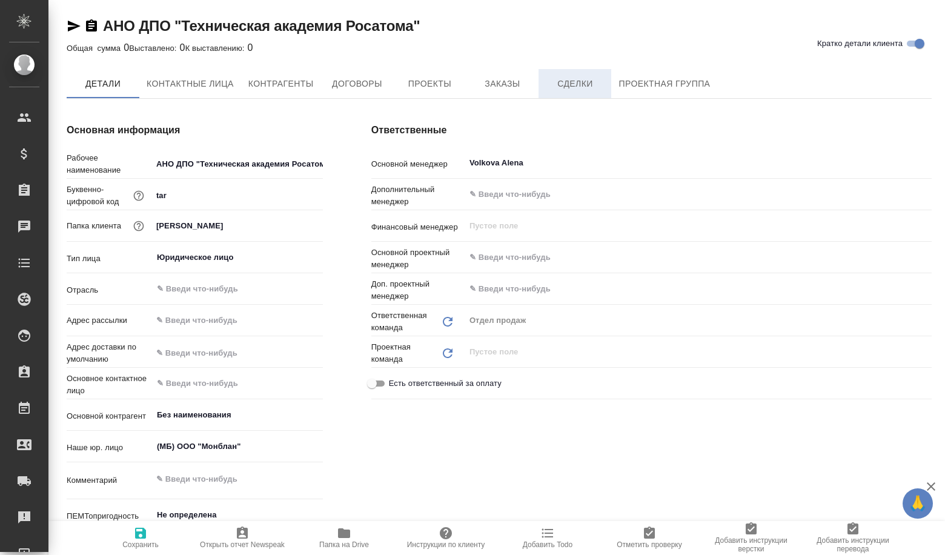
type textarea "x"
click at [564, 85] on span "Сделки" at bounding box center [575, 84] width 58 height 15
type textarea "x"
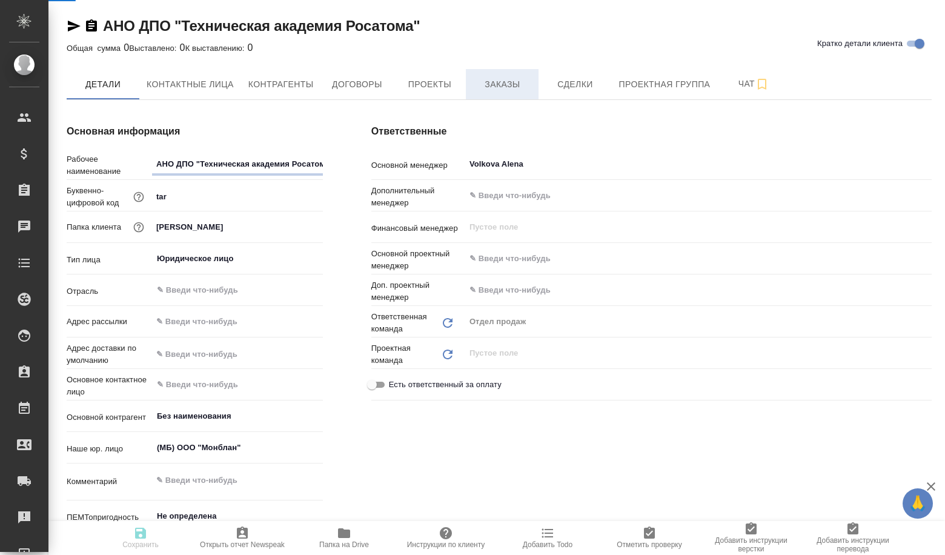
type textarea "x"
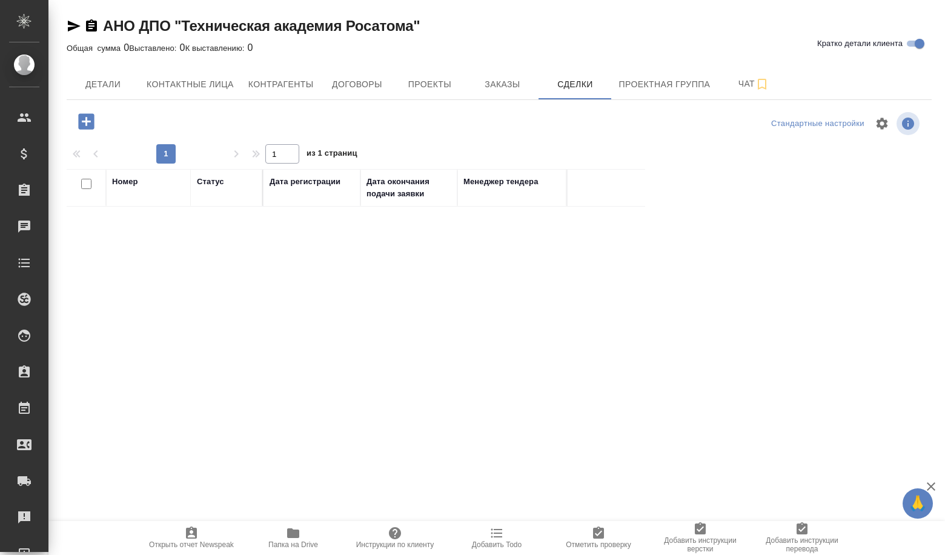
click at [76, 119] on icon "button" at bounding box center [86, 121] width 21 height 21
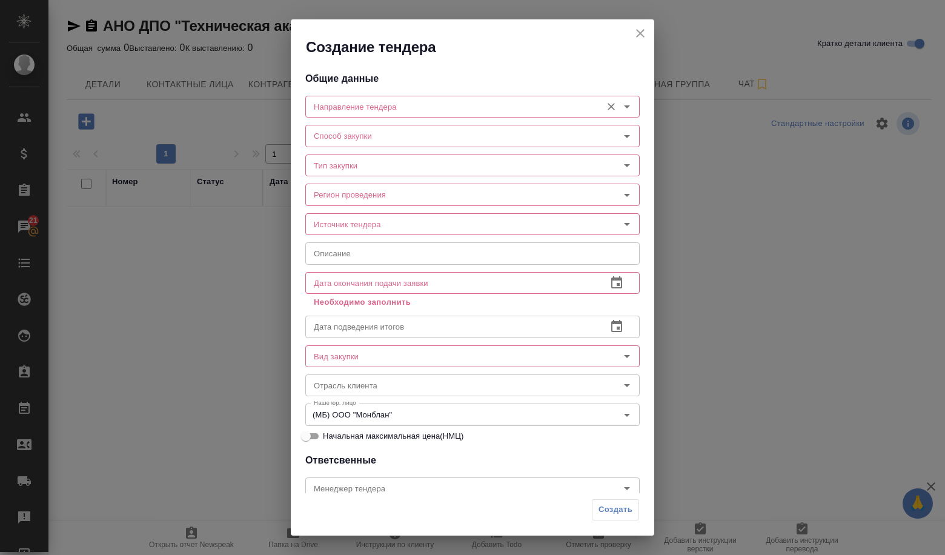
click at [378, 107] on input "Направление тендера" at bounding box center [452, 106] width 286 height 15
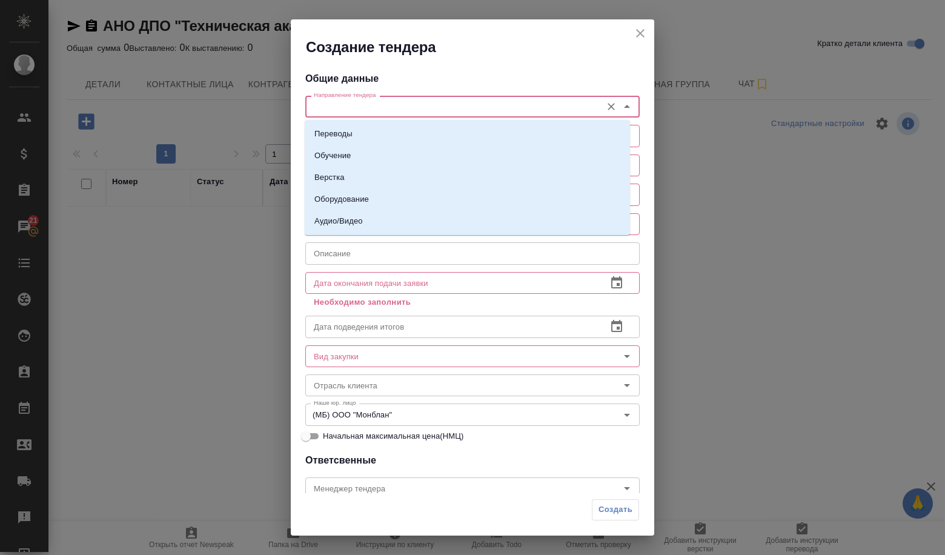
click at [377, 128] on li "Переводы" at bounding box center [467, 134] width 325 height 22
type input "Переводы"
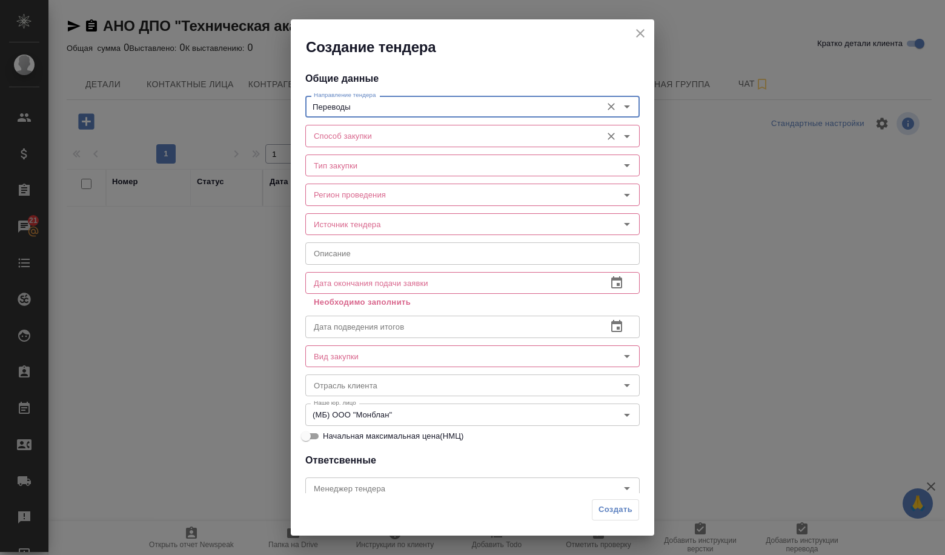
click at [377, 136] on input "Способ закупки" at bounding box center [452, 135] width 286 height 15
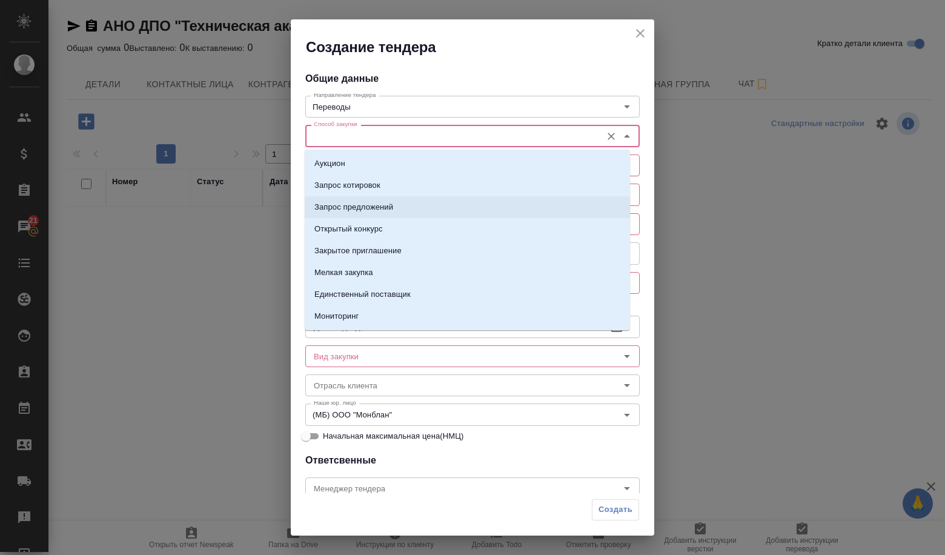
click at [358, 205] on p "Запрос предложений" at bounding box center [353, 207] width 79 height 12
type input "Запрос предложений"
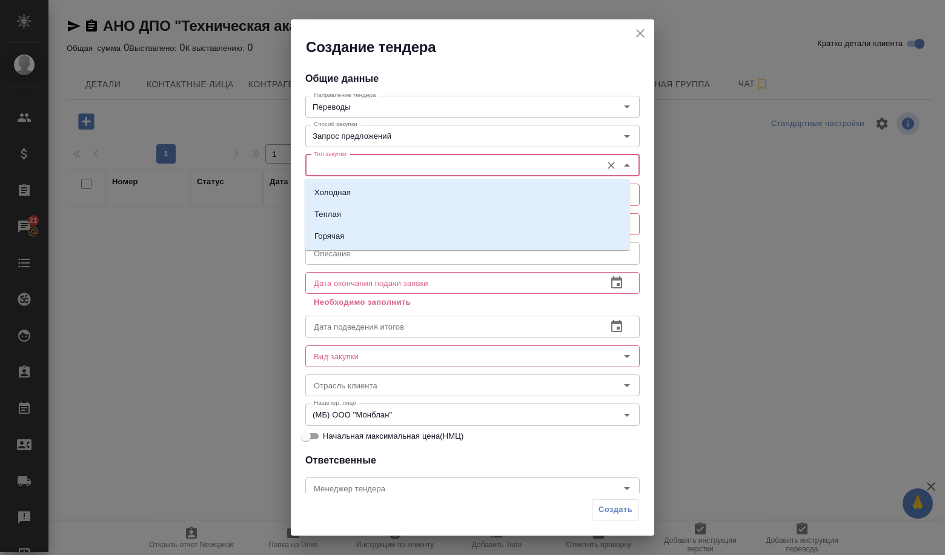
click at [364, 167] on input "Тип закупки" at bounding box center [452, 165] width 286 height 15
click at [355, 190] on li "Холодная" at bounding box center [467, 193] width 325 height 22
type input "Холодная"
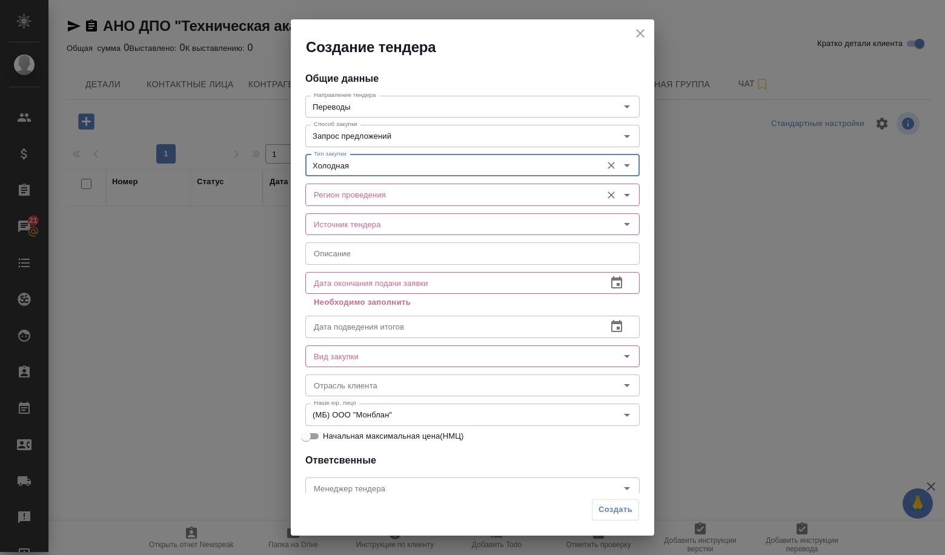
click at [363, 196] on input "Регион проведения" at bounding box center [452, 194] width 286 height 15
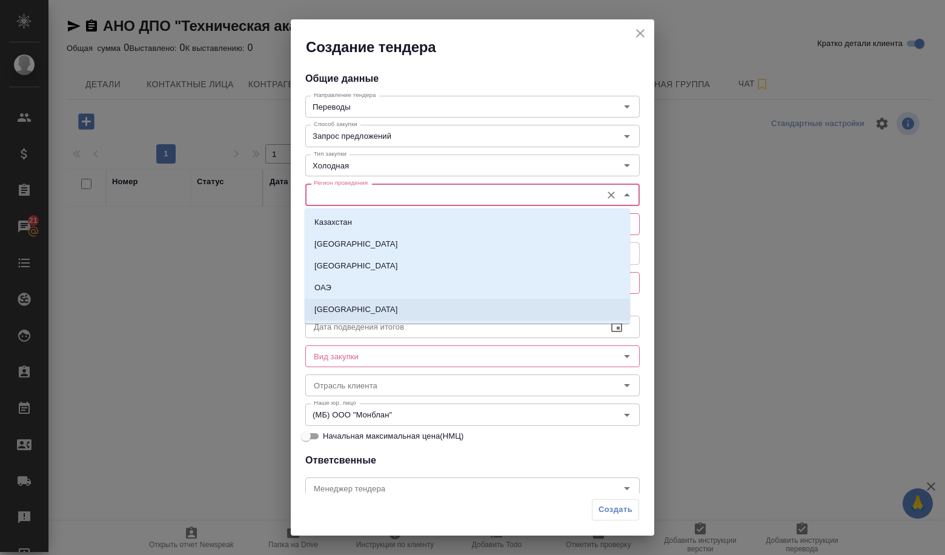
click at [348, 303] on li "[GEOGRAPHIC_DATA]" at bounding box center [467, 310] width 325 height 22
type input "[GEOGRAPHIC_DATA]"
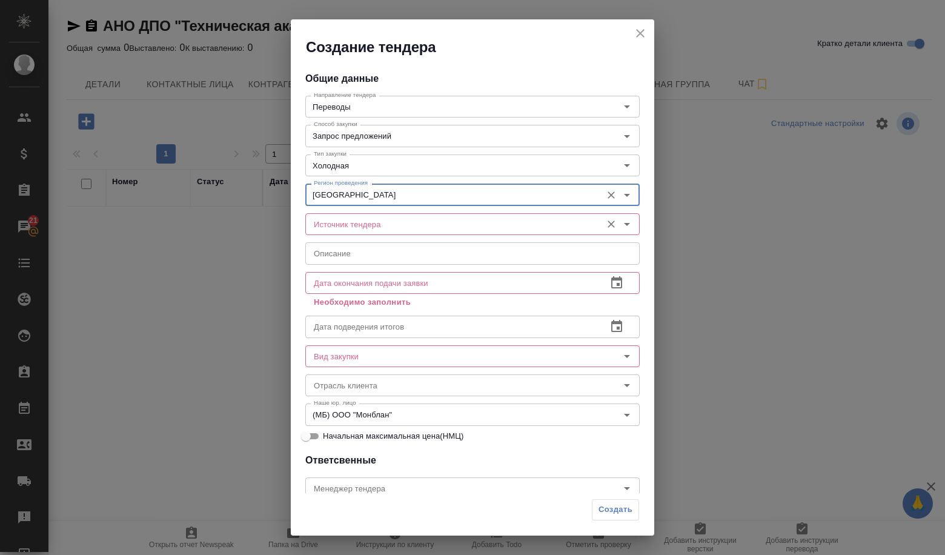
click at [350, 224] on input "Источник тендера" at bounding box center [452, 224] width 286 height 15
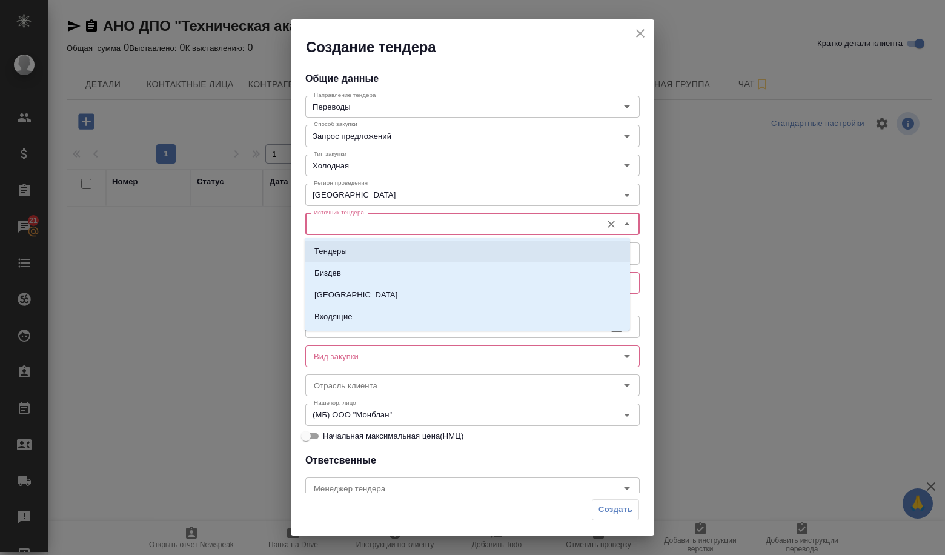
drag, startPoint x: 348, startPoint y: 244, endPoint x: 359, endPoint y: 254, distance: 14.6
click at [348, 244] on li "Тендеры" at bounding box center [467, 251] width 325 height 22
type input "Тендеры"
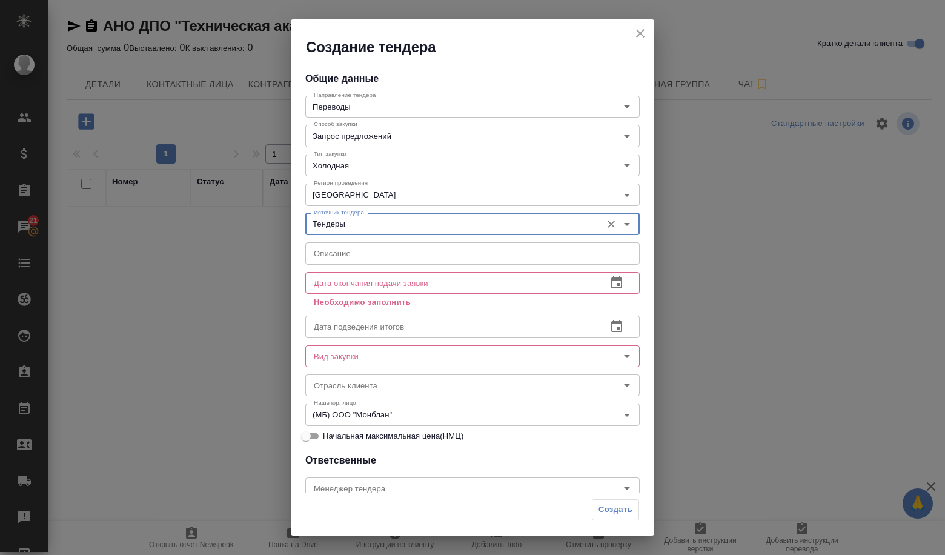
click at [359, 255] on input "text" at bounding box center [472, 253] width 334 height 22
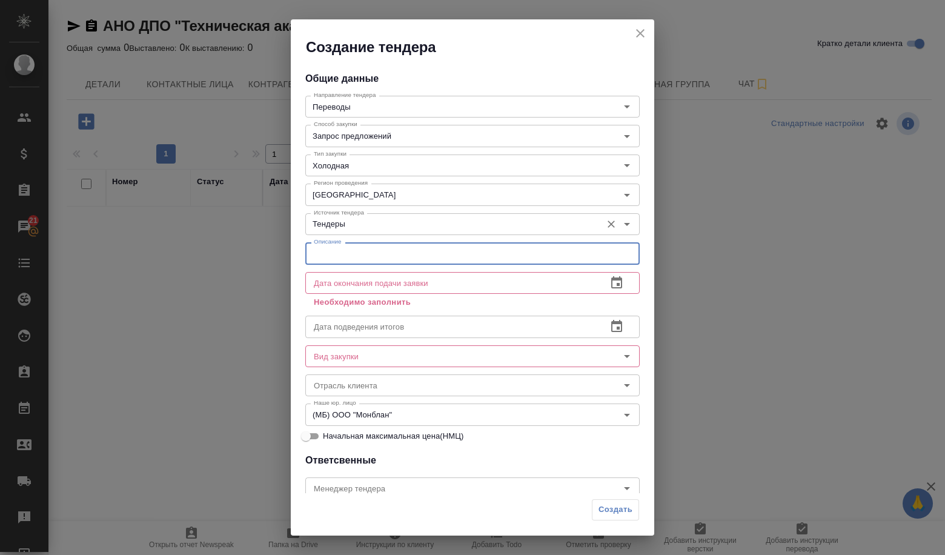
paste input "Оказание услуг по профессиональному устному последовательному переводу при пров…"
type input "Оказание услуг по профессиональному устному последовательному переводу при пров…"
click at [611, 283] on icon "button" at bounding box center [616, 282] width 11 height 12
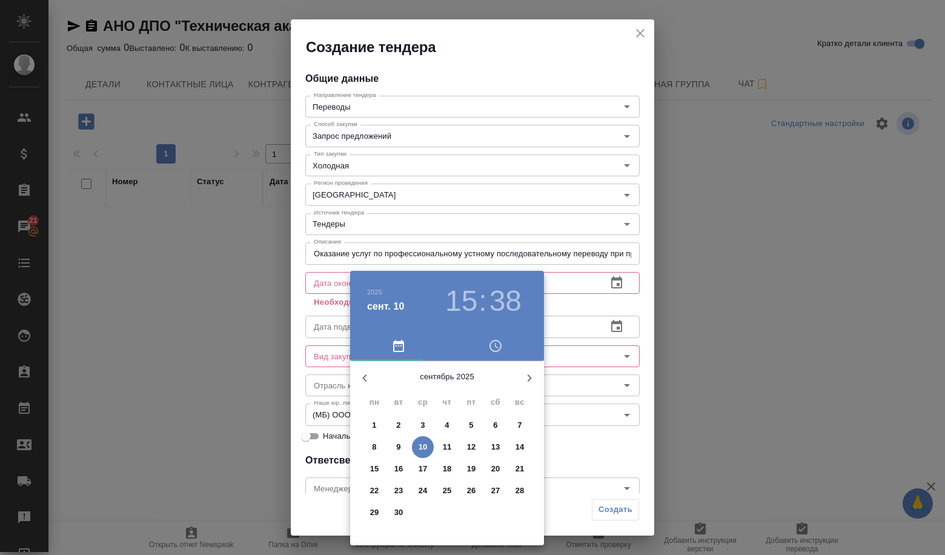
click at [452, 471] on span "18" at bounding box center [447, 469] width 22 height 12
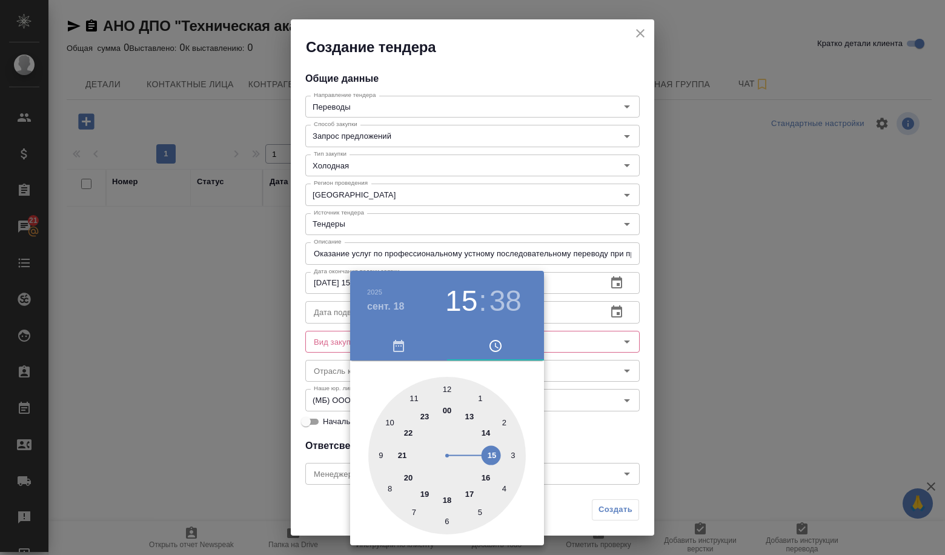
click at [424, 415] on div at bounding box center [446, 455] width 157 height 157
click at [412, 398] on div at bounding box center [446, 455] width 157 height 157
type input "[DATE] 23:55"
click at [576, 406] on div at bounding box center [472, 277] width 945 height 555
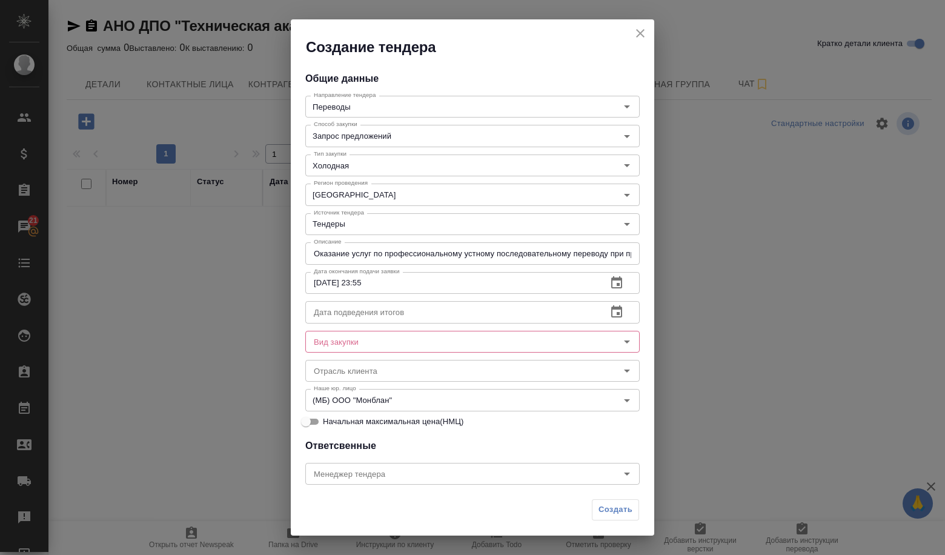
click at [448, 308] on input "text" at bounding box center [451, 312] width 292 height 22
click at [609, 316] on icon "button" at bounding box center [616, 312] width 15 height 15
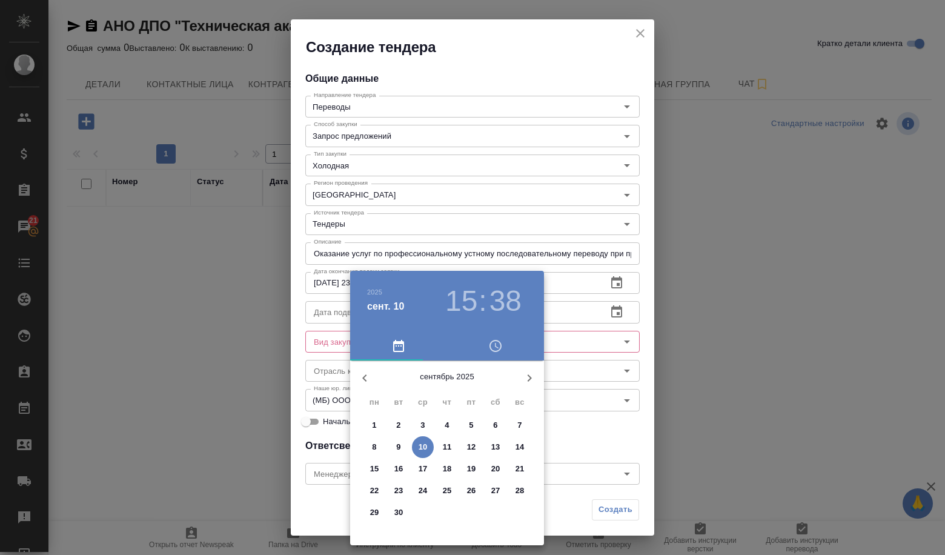
click at [417, 492] on span "24" at bounding box center [423, 491] width 22 height 12
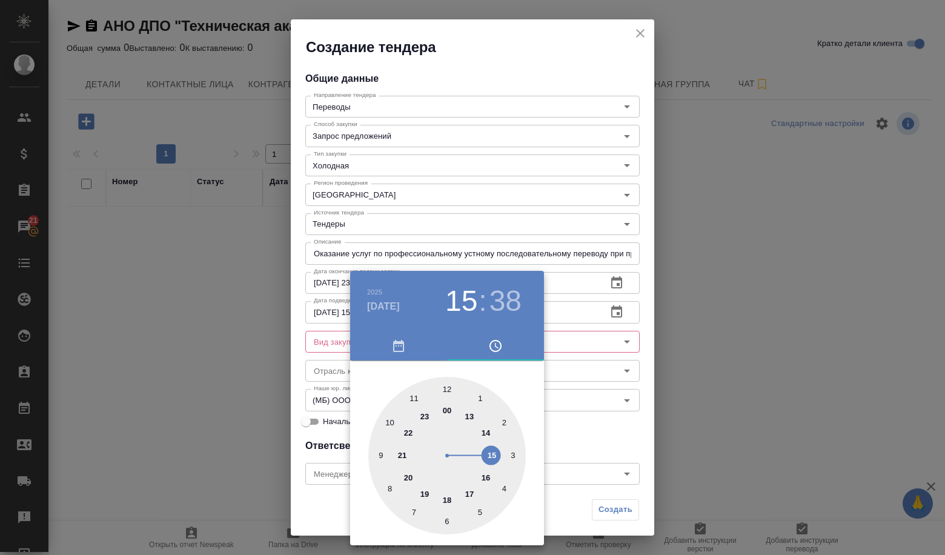
drag, startPoint x: 444, startPoint y: 388, endPoint x: 452, endPoint y: 399, distance: 13.3
click at [444, 388] on div at bounding box center [446, 455] width 157 height 157
click at [448, 394] on div at bounding box center [446, 455] width 157 height 157
type input "[DATE] 12:00"
click at [606, 422] on div at bounding box center [472, 277] width 945 height 555
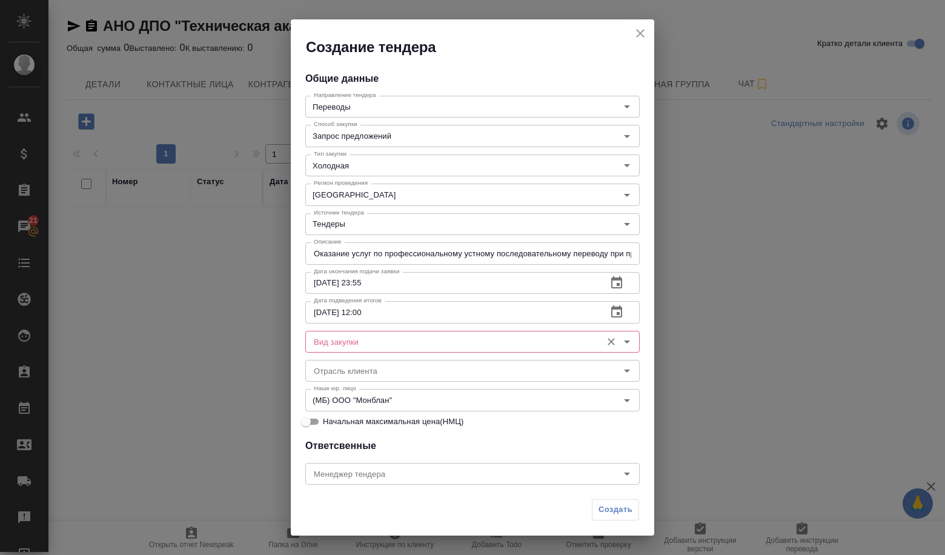
click at [399, 336] on input "Вид закупки" at bounding box center [452, 341] width 286 height 15
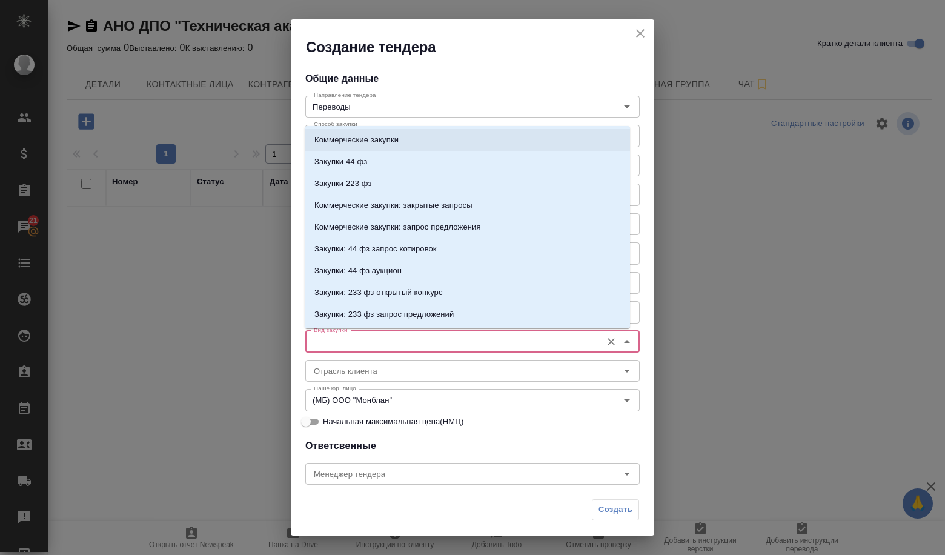
click at [354, 141] on p "Коммерческие закупки" at bounding box center [356, 140] width 84 height 12
type input "Коммерческие закупки"
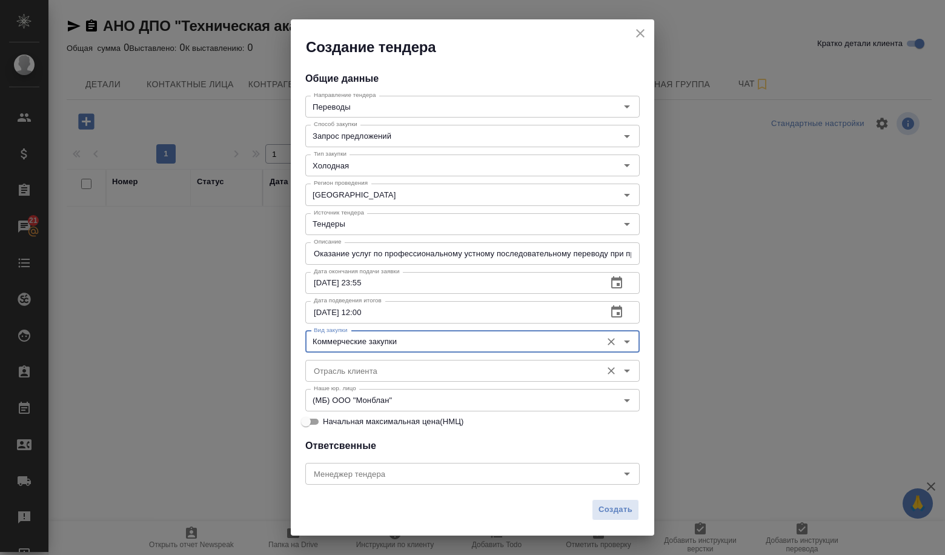
click at [392, 363] on div "Отрасль клиента" at bounding box center [472, 371] width 334 height 22
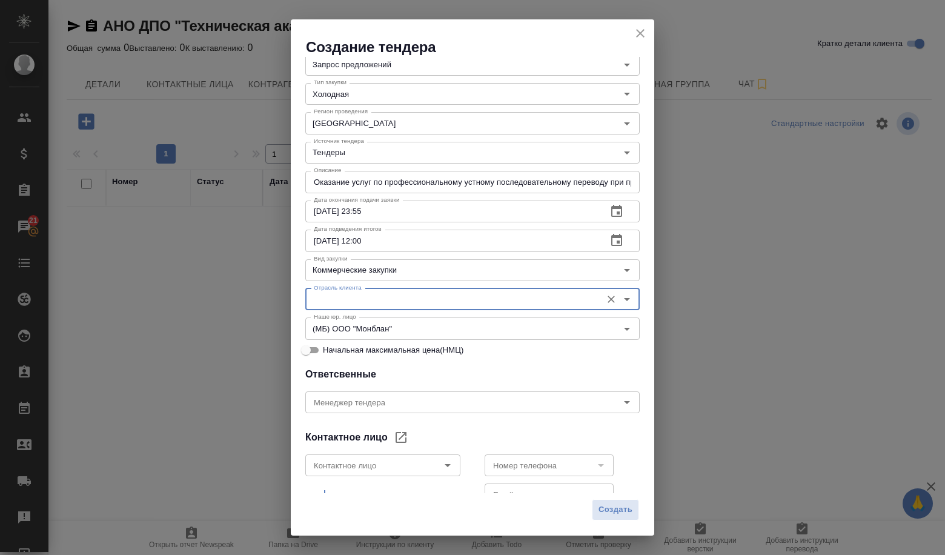
scroll to position [121, 0]
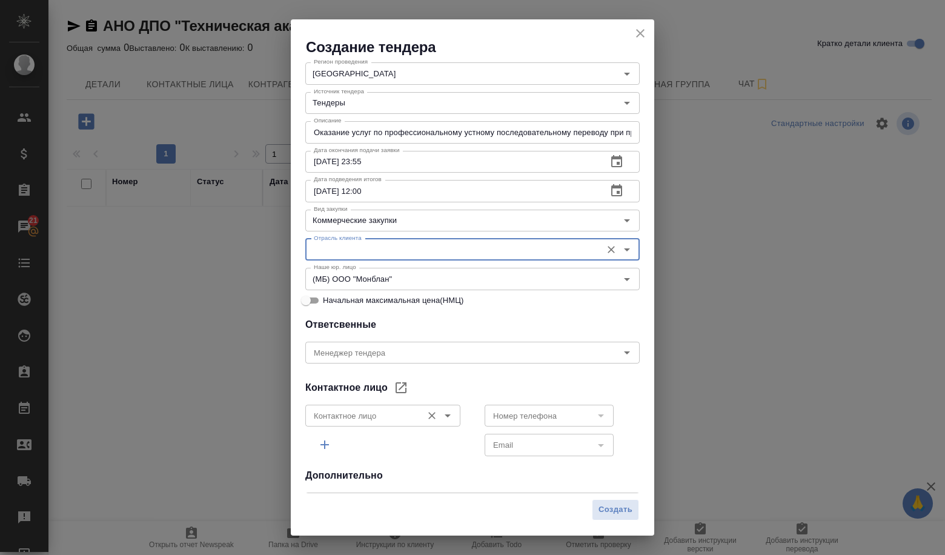
click at [447, 414] on icon "Open" at bounding box center [447, 415] width 15 height 15
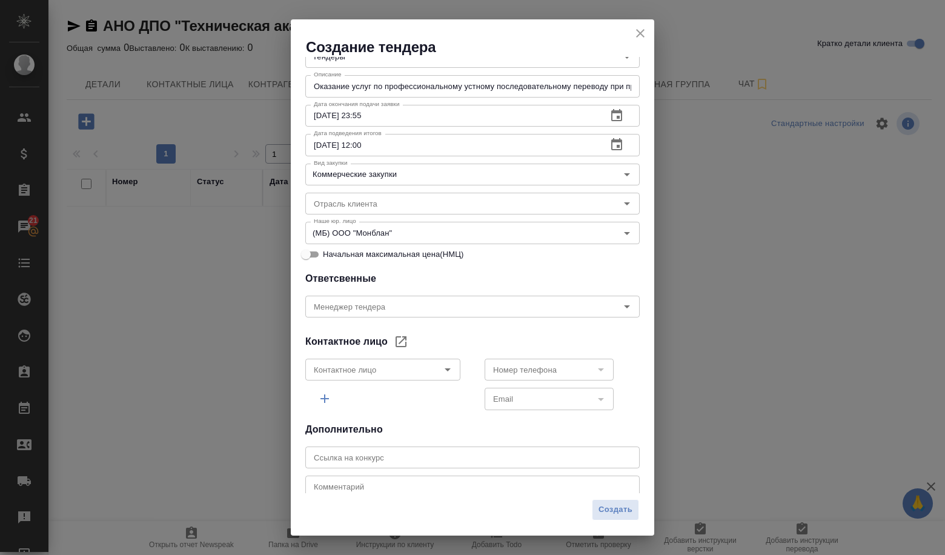
scroll to position [182, 0]
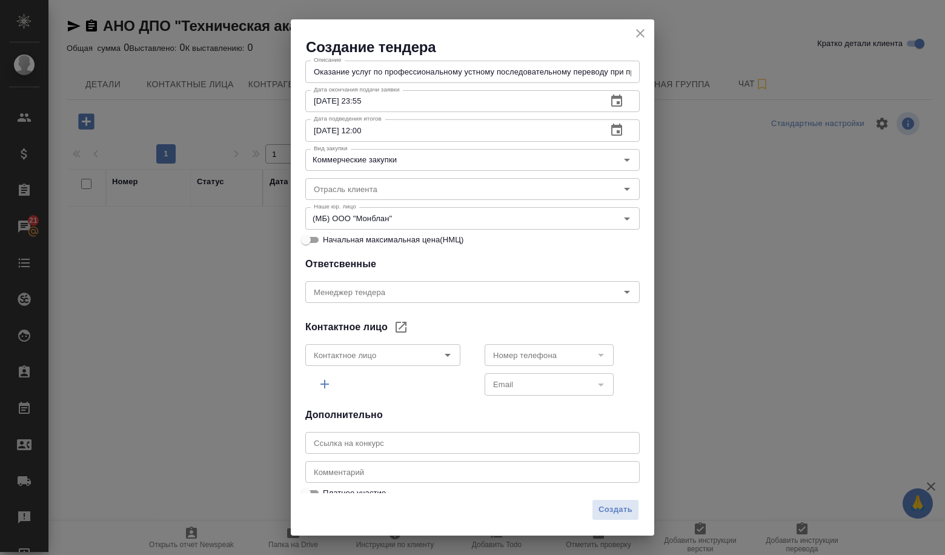
click at [411, 449] on input "text" at bounding box center [472, 443] width 334 height 22
paste input "[URL][DOMAIN_NAME]"
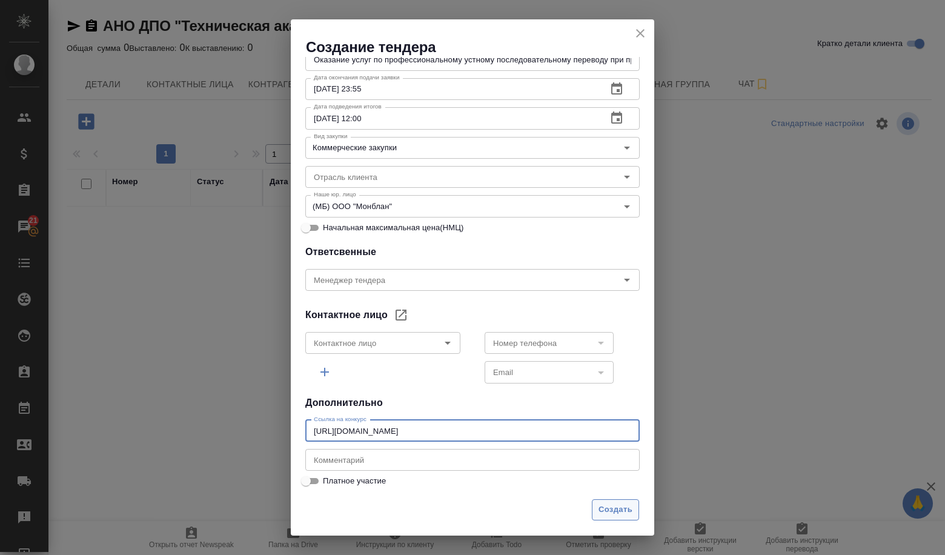
type input "[URL][DOMAIN_NAME]"
click at [617, 508] on span "Создать" at bounding box center [615, 510] width 34 height 14
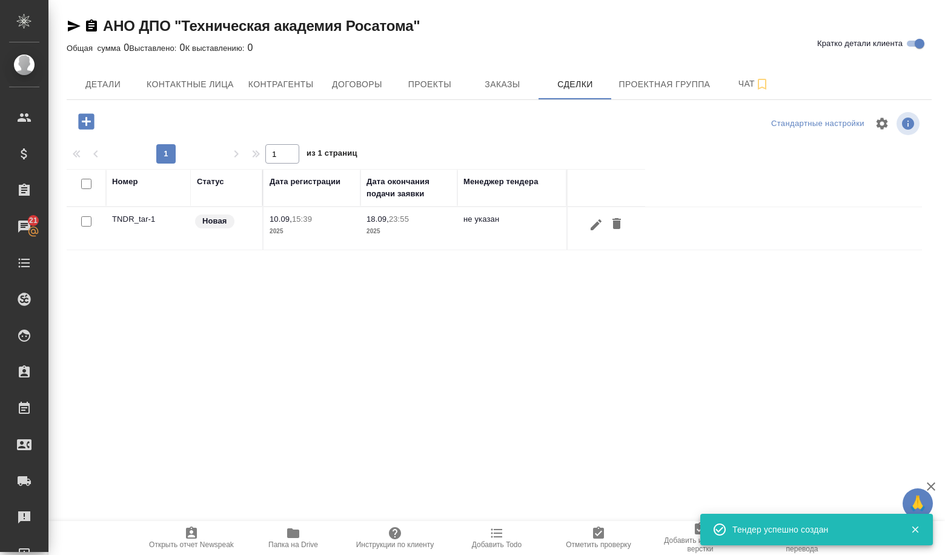
click at [148, 220] on td "TNDR_tar-1" at bounding box center [148, 228] width 85 height 42
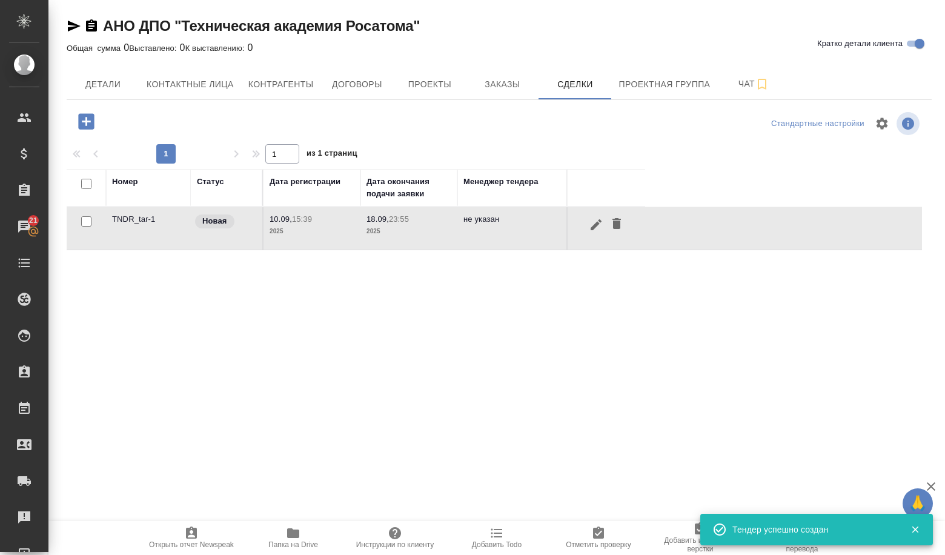
click at [148, 220] on td "TNDR_tar-1" at bounding box center [148, 228] width 85 height 42
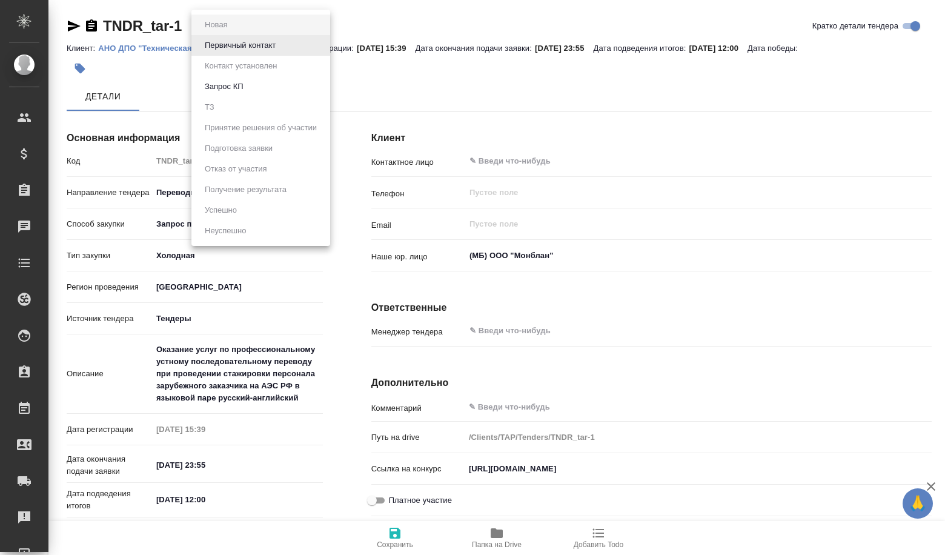
click at [228, 22] on body "🙏 .cls-1 fill:#fff; AWATERA Volkova [PERSON_NAME] Спецификации Заказы Чаты Todo…" at bounding box center [472, 277] width 945 height 555
click at [241, 51] on button "Первичный контакт" at bounding box center [240, 45] width 78 height 13
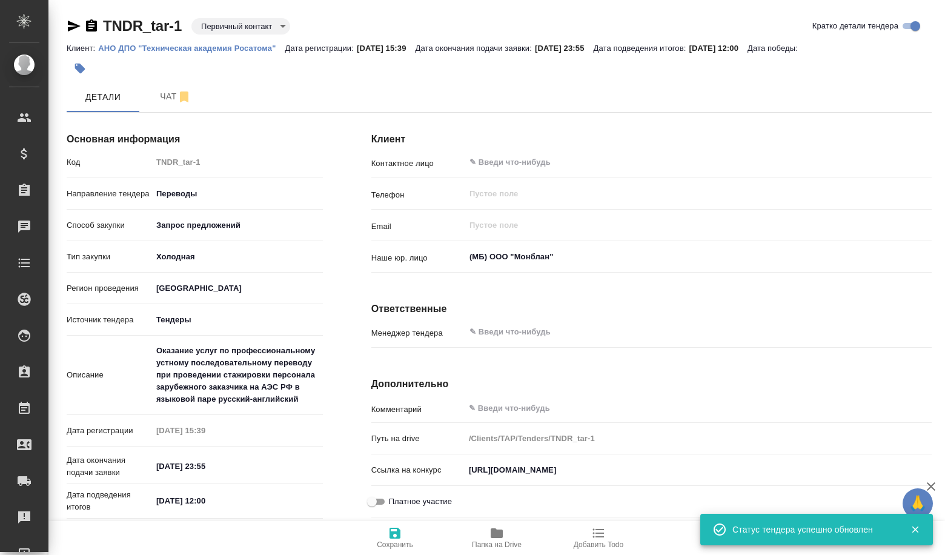
click at [224, 24] on body "🙏 .cls-1 fill:#fff; AWATERA Volkova [PERSON_NAME] Спецификации Заказы Чаты Todo…" at bounding box center [472, 277] width 945 height 555
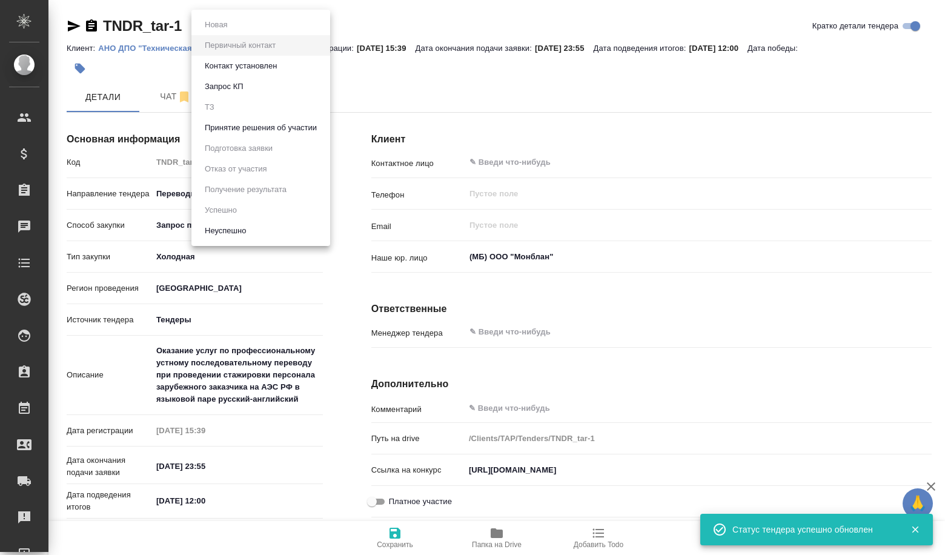
click at [265, 126] on button "Принятие решения об участии" at bounding box center [260, 127] width 119 height 13
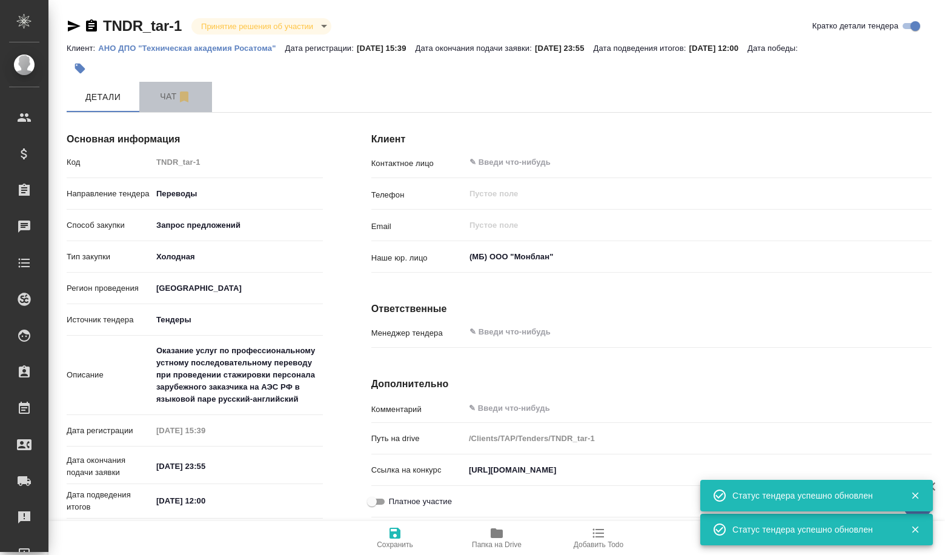
click at [176, 102] on span "Чат" at bounding box center [176, 96] width 58 height 15
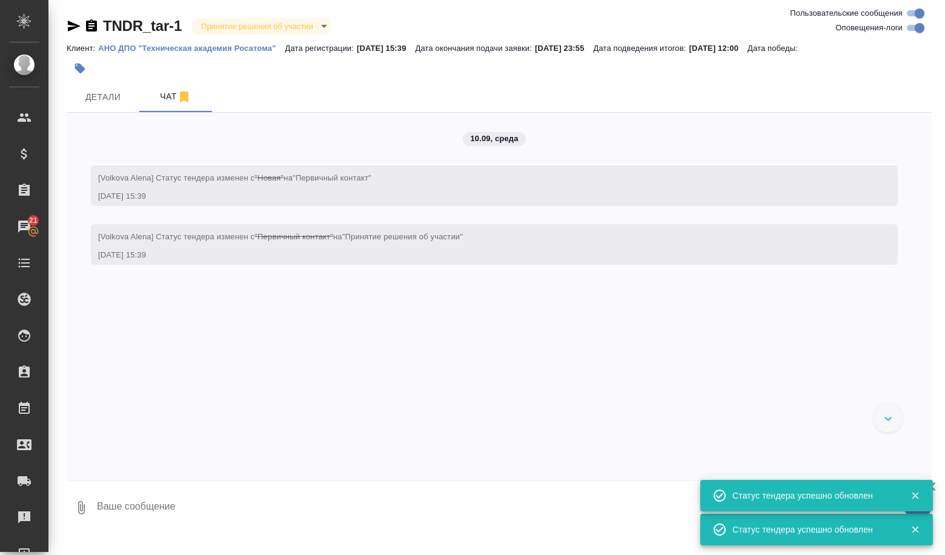
click at [164, 508] on textarea at bounding box center [514, 507] width 836 height 41
paste textarea "Loremips dolor si ametconsecteturad elitsed doeiusmodtemporin utlabore etd magn…"
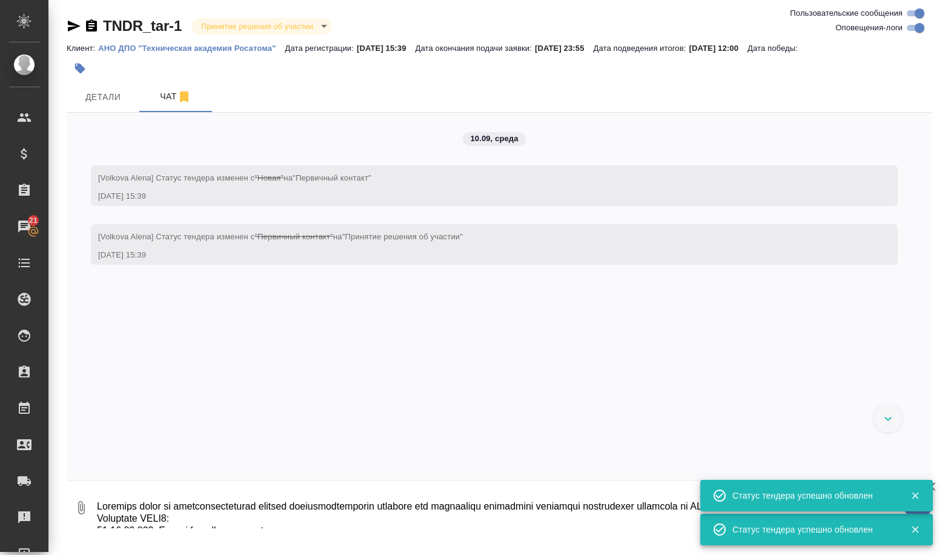
scroll to position [299, 0]
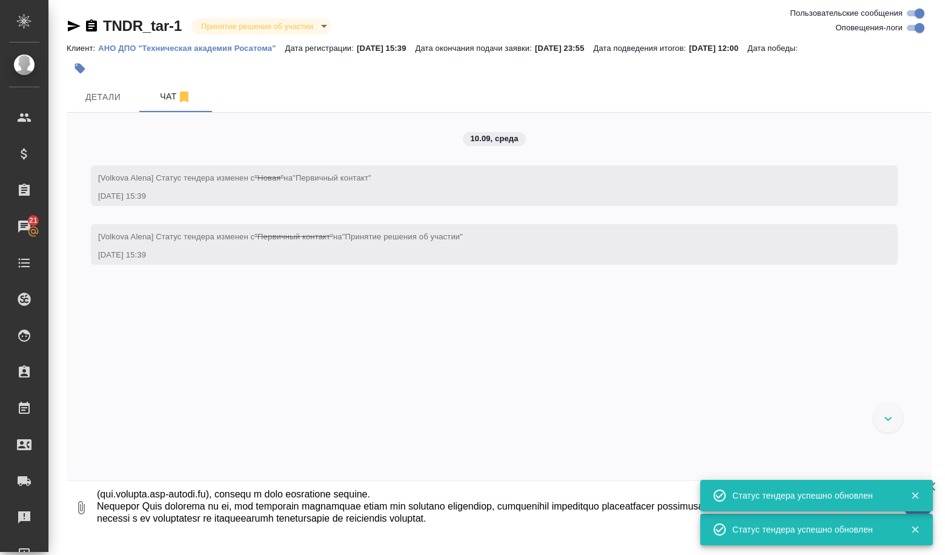
type textarea "Loremips dolor si ametconsecteturad elitsed doeiusmodtemporin utlabore etd magn…"
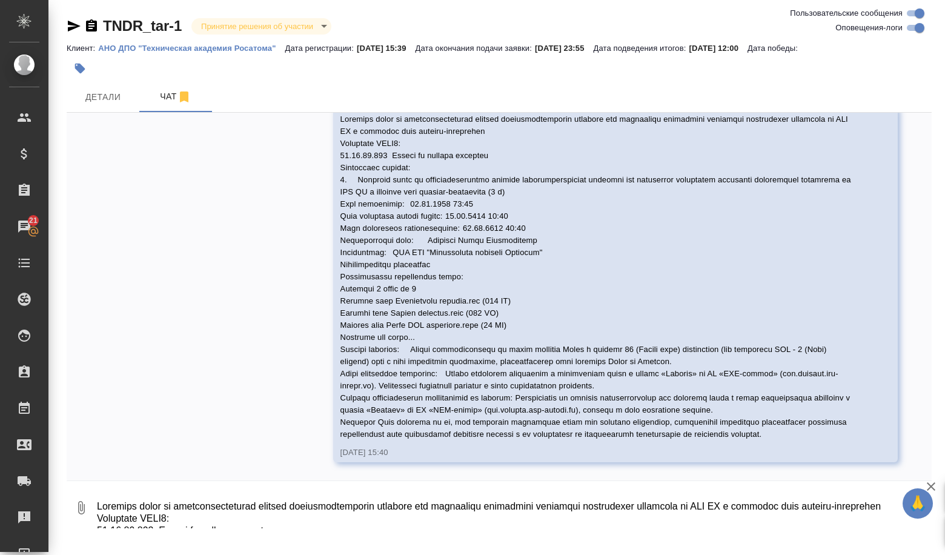
scroll to position [188, 0]
click at [96, 107] on button "Детали" at bounding box center [103, 97] width 73 height 30
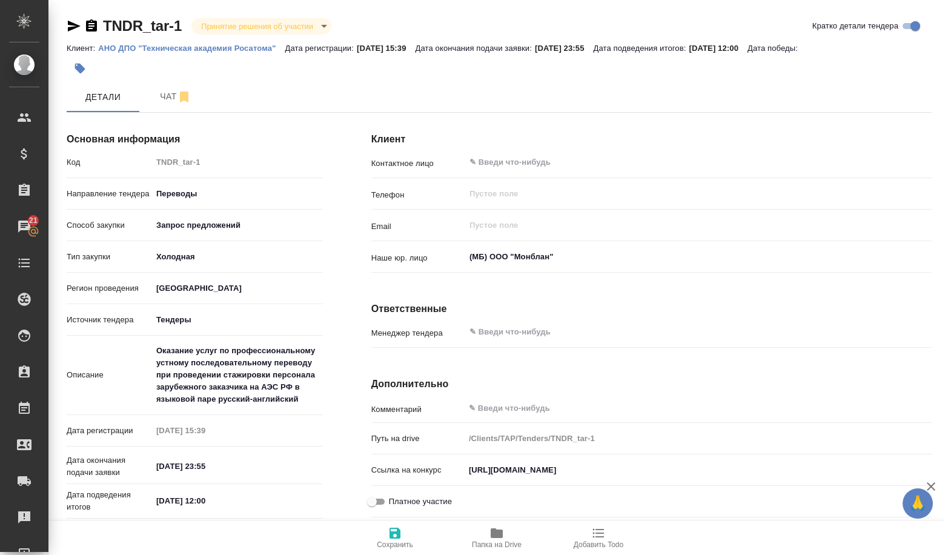
click at [512, 534] on span "Папка на Drive" at bounding box center [496, 537] width 87 height 23
